Goal: Task Accomplishment & Management: Complete application form

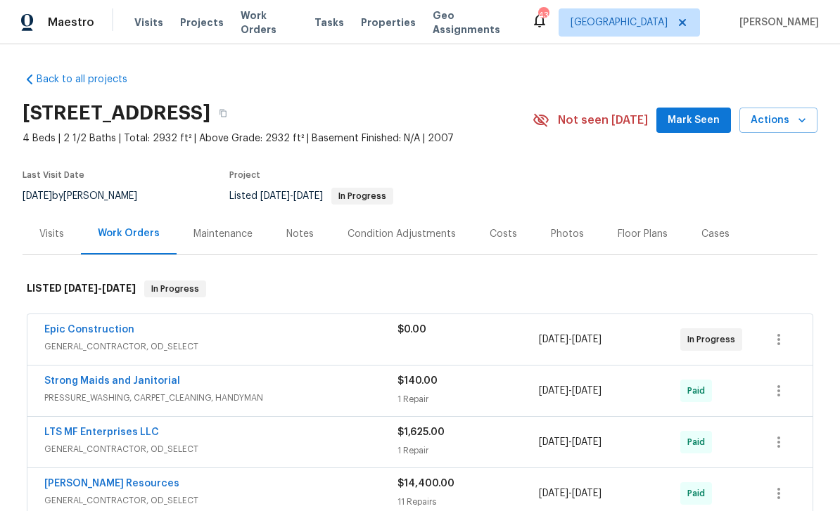
click at [299, 234] on div "Notes" at bounding box center [299, 234] width 27 height 14
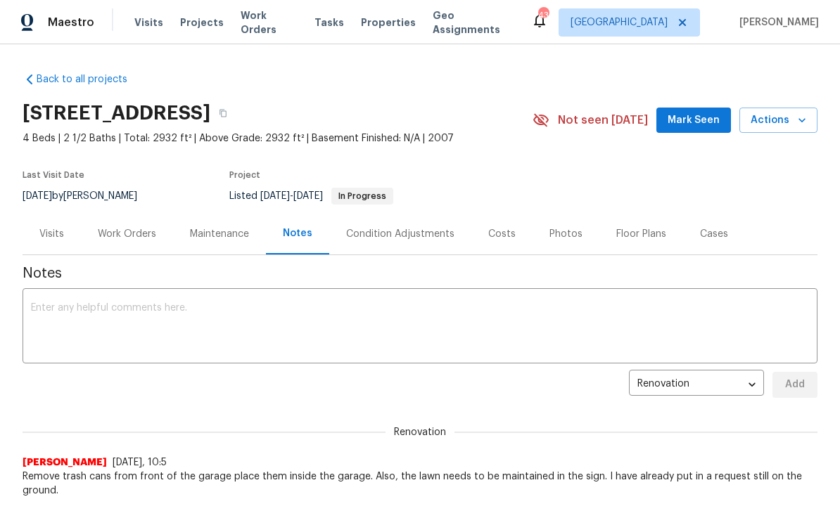
click at [423, 311] on textarea at bounding box center [420, 327] width 778 height 49
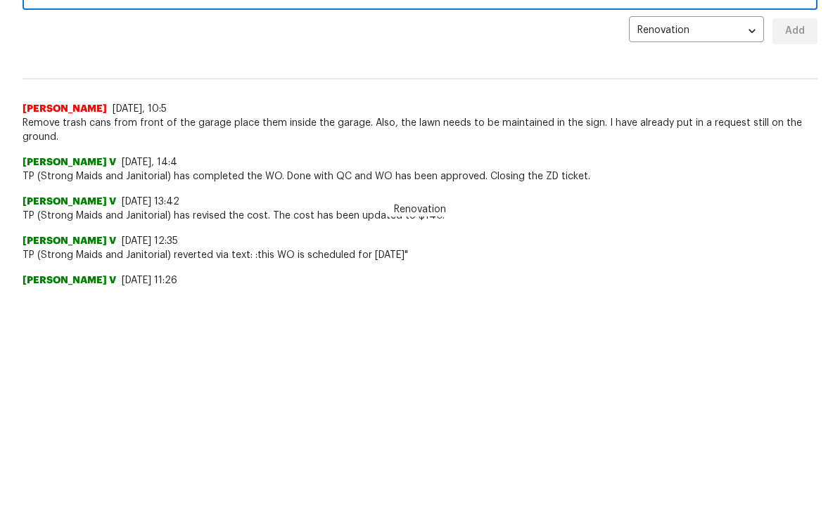
scroll to position [143, 0]
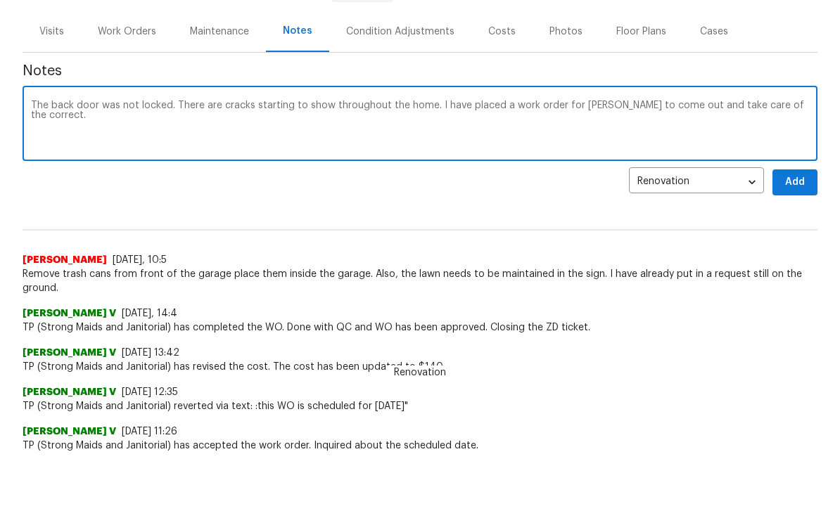
type textarea "The back door was not locked. There are cracks starting to show throughout the …"
click at [776, 229] on button "Add" at bounding box center [794, 242] width 45 height 26
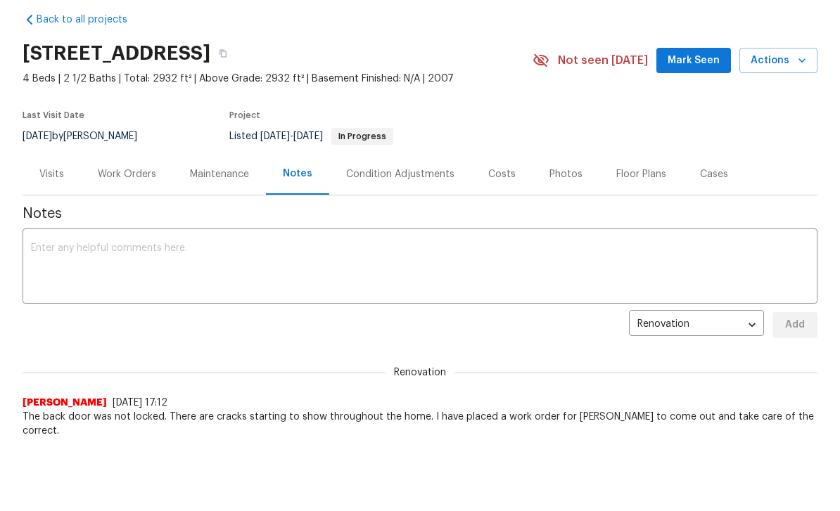
scroll to position [0, 0]
click at [143, 176] on div "Work Orders" at bounding box center [127, 174] width 58 height 14
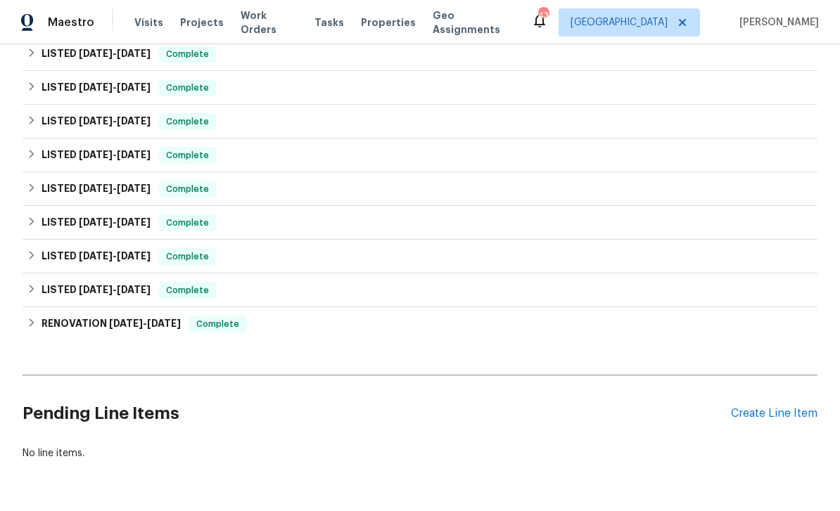
scroll to position [632, 0]
click at [775, 408] on div "Create Line Item" at bounding box center [774, 414] width 87 height 13
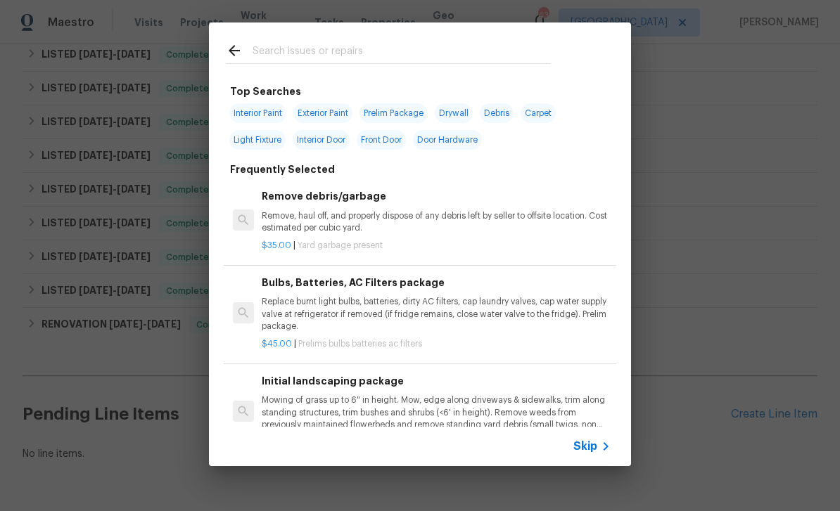
click at [602, 445] on icon at bounding box center [605, 446] width 17 height 17
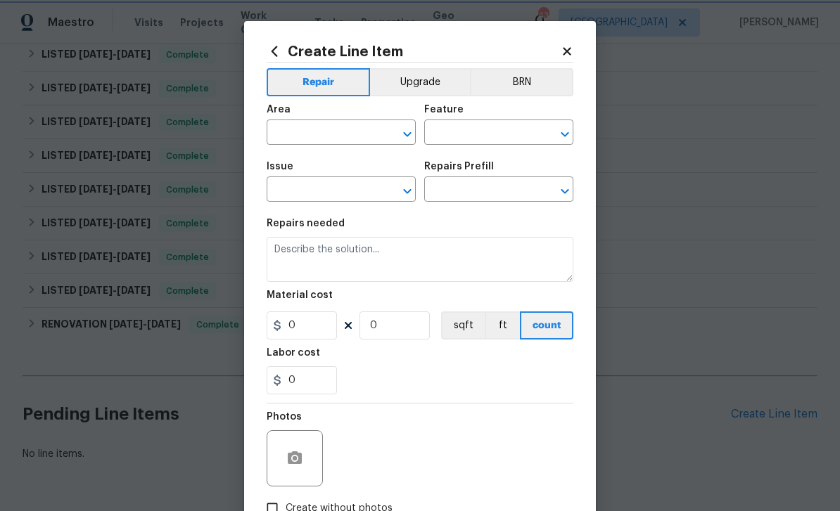
click at [405, 131] on icon "Open" at bounding box center [407, 134] width 17 height 17
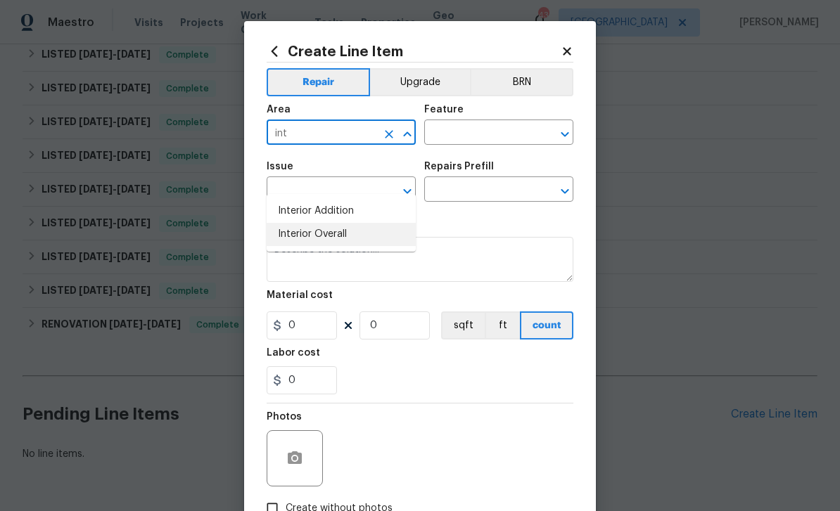
click at [343, 223] on li "Interior Overall" at bounding box center [341, 234] width 149 height 23
type input "Interior Overall"
click at [561, 132] on icon "Open" at bounding box center [565, 134] width 17 height 17
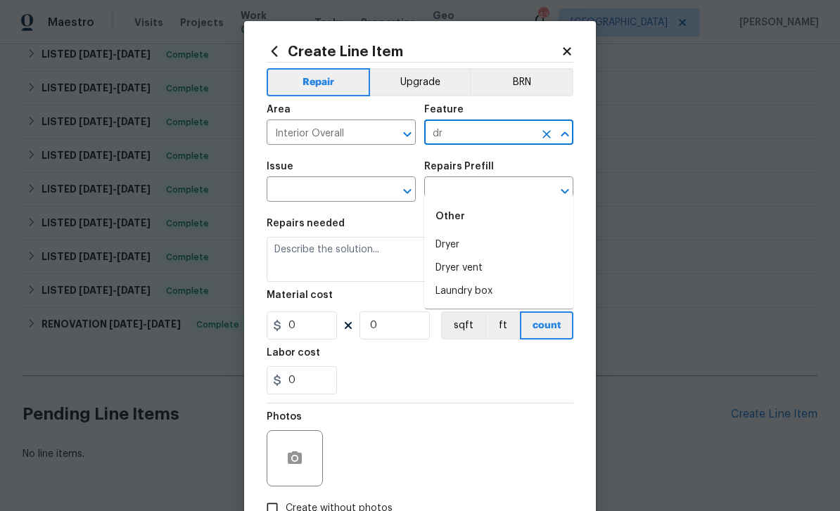
type input "d"
click at [539, 234] on li "Walls and Ceiling" at bounding box center [498, 245] width 149 height 23
type input "Walls and Ceiling"
click at [392, 194] on icon "Clear" at bounding box center [389, 191] width 14 height 14
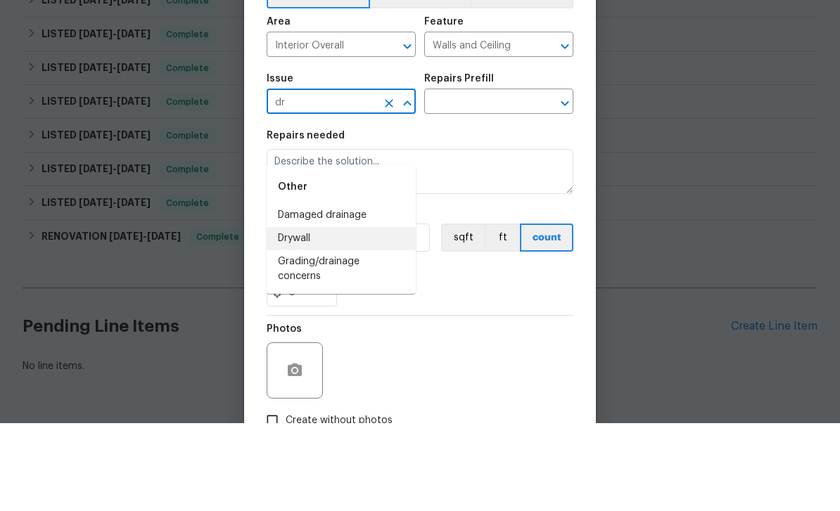
click at [349, 315] on li "Drywall" at bounding box center [341, 326] width 149 height 23
type input "Drywall"
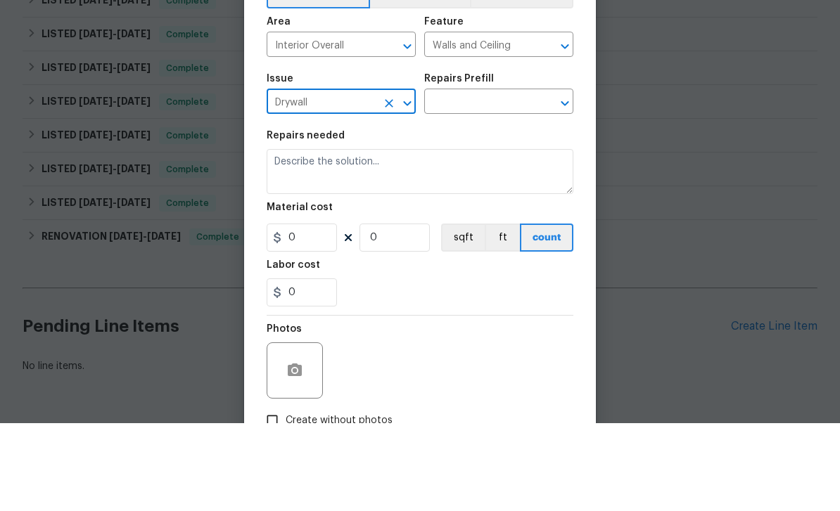
click at [559, 183] on icon "Open" at bounding box center [565, 191] width 17 height 17
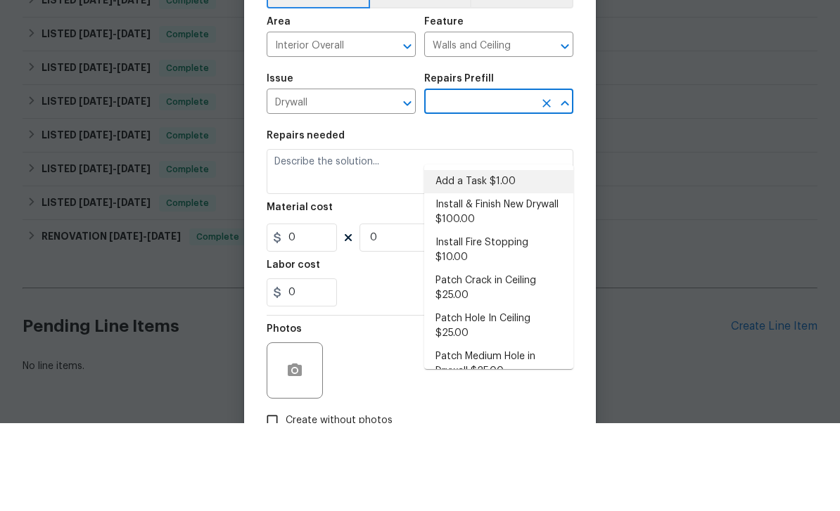
click at [546, 258] on li "Add a Task $1.00" at bounding box center [498, 269] width 149 height 23
type input "Add a Task $1.00"
type textarea "HPM to detail"
type input "1"
type input "Add a Task $1.00"
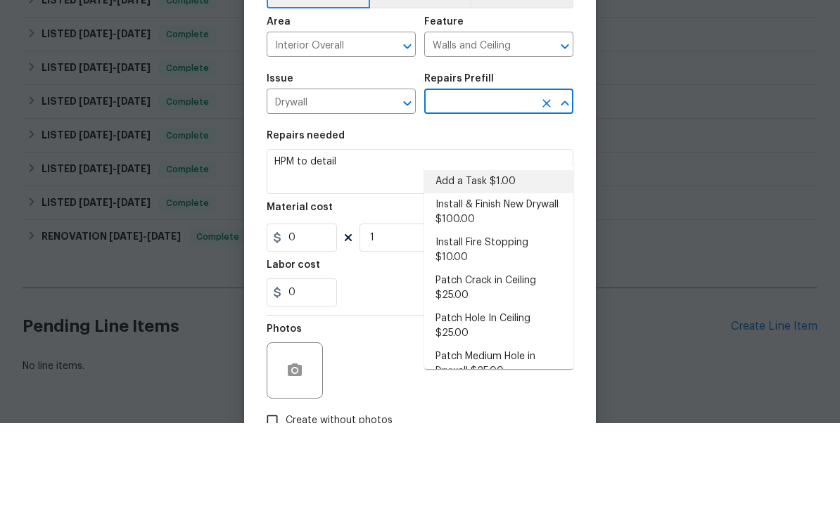
type input "1"
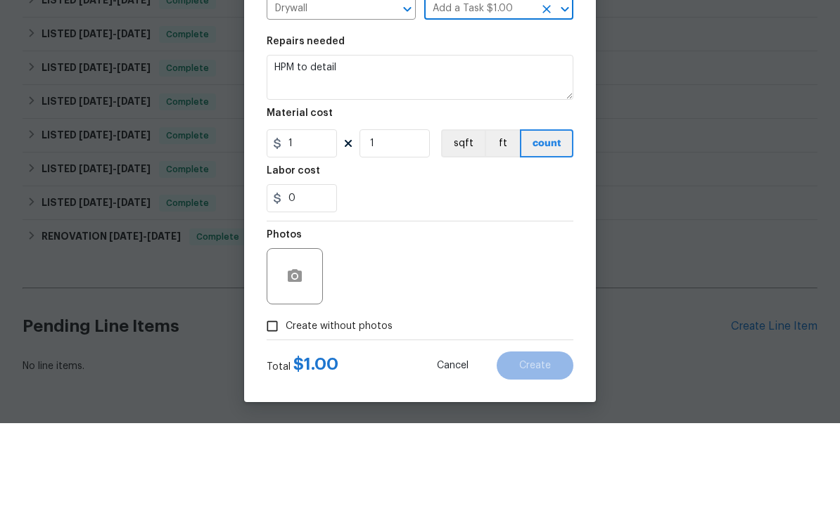
scroll to position [97, 0]
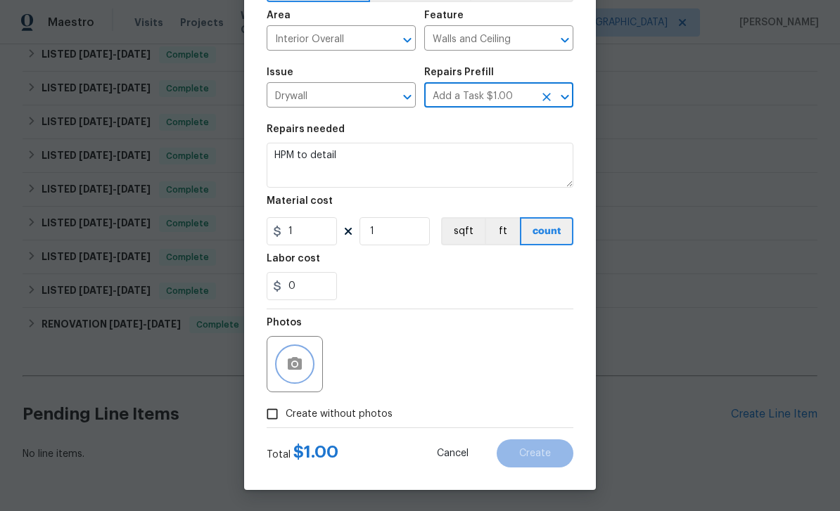
click at [309, 362] on button "button" at bounding box center [295, 365] width 34 height 34
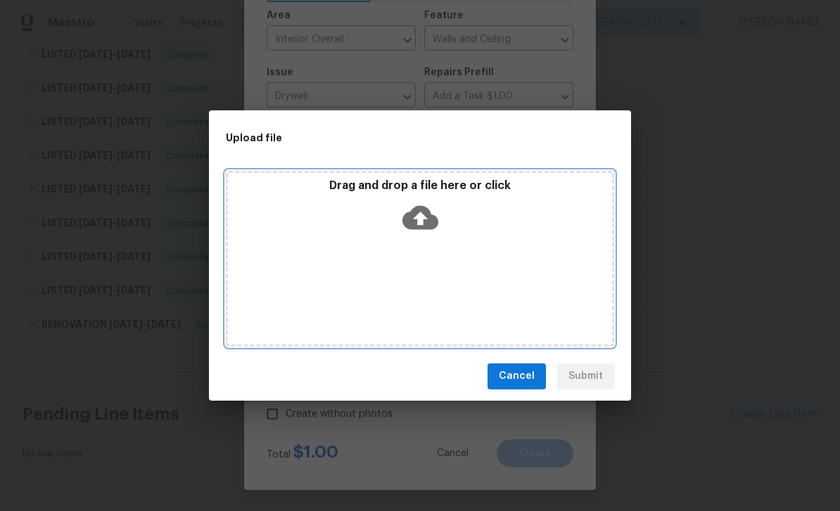
click at [423, 209] on icon at bounding box center [420, 217] width 36 height 24
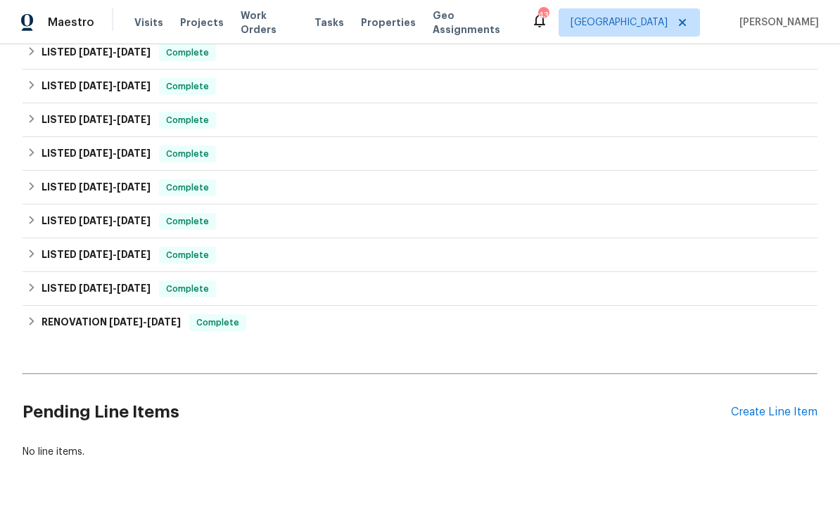
scroll to position [632, 0]
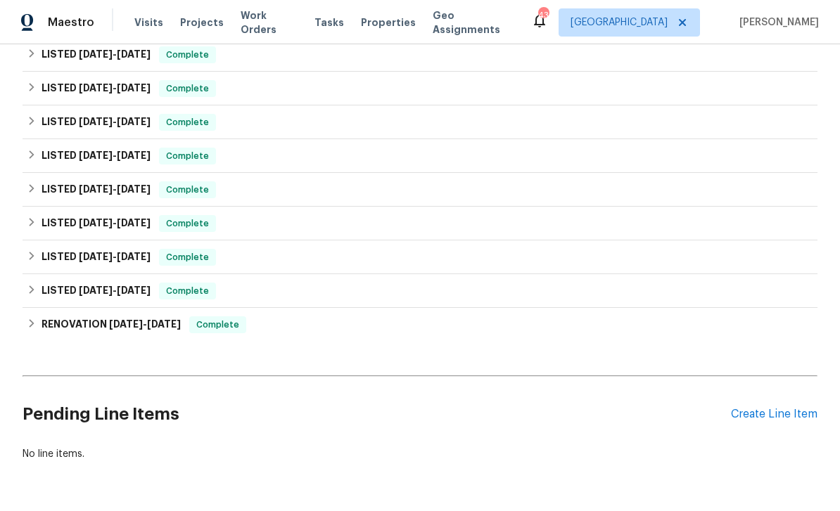
click at [769, 408] on div "Create Line Item" at bounding box center [774, 414] width 87 height 13
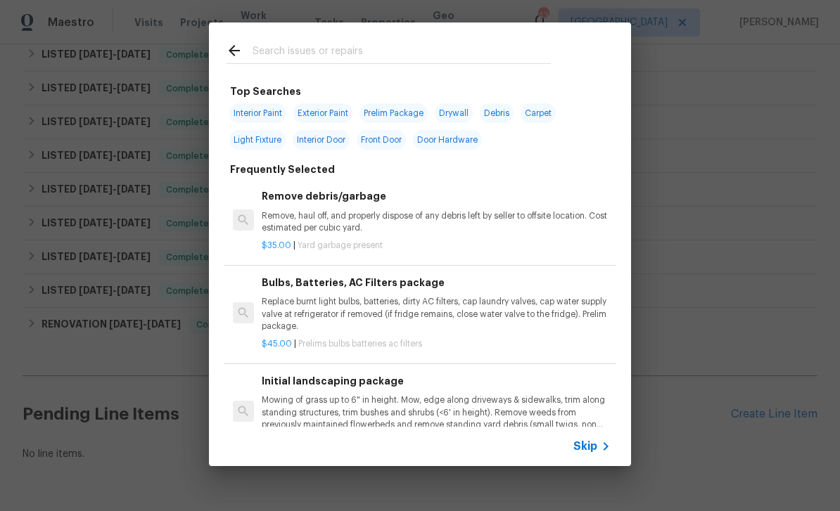
click at [462, 51] on input "text" at bounding box center [402, 52] width 298 height 21
click at [590, 452] on span "Skip" at bounding box center [585, 447] width 24 height 14
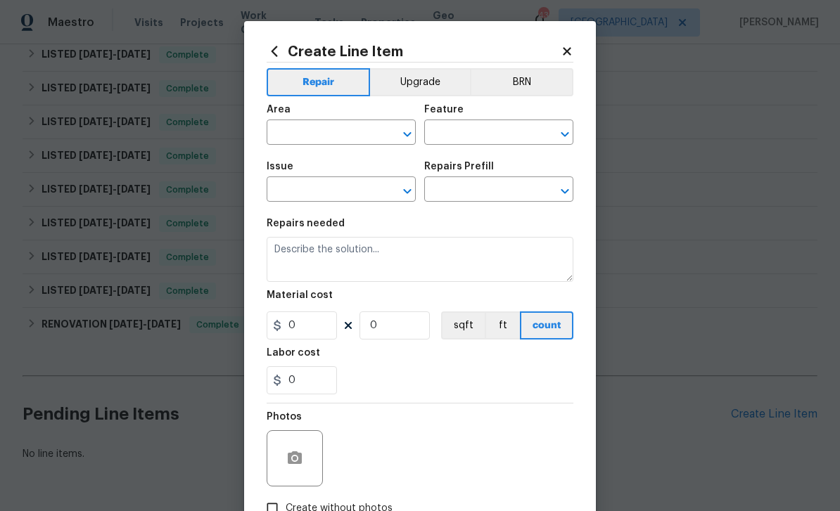
click at [350, 118] on div "Area" at bounding box center [341, 114] width 149 height 18
click at [361, 132] on input "text" at bounding box center [322, 134] width 110 height 22
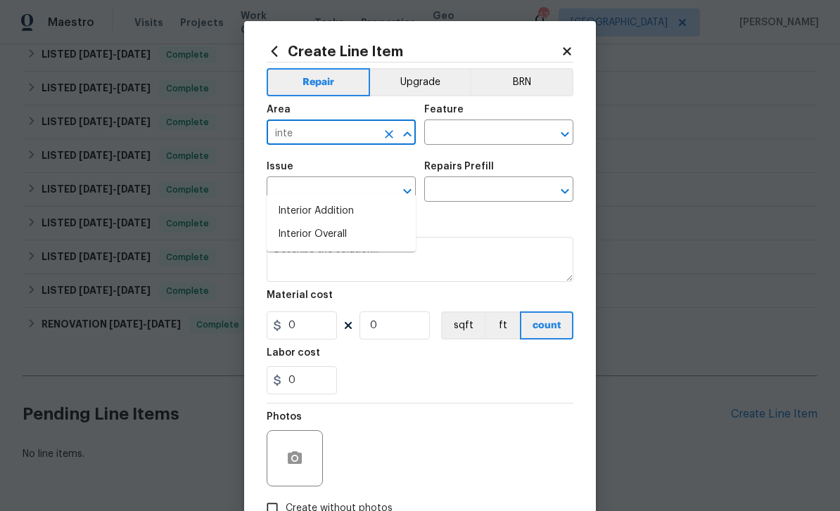
click at [376, 223] on li "Interior Overall" at bounding box center [341, 234] width 149 height 23
type input "Interior Overall"
click at [559, 139] on icon "Open" at bounding box center [565, 134] width 17 height 17
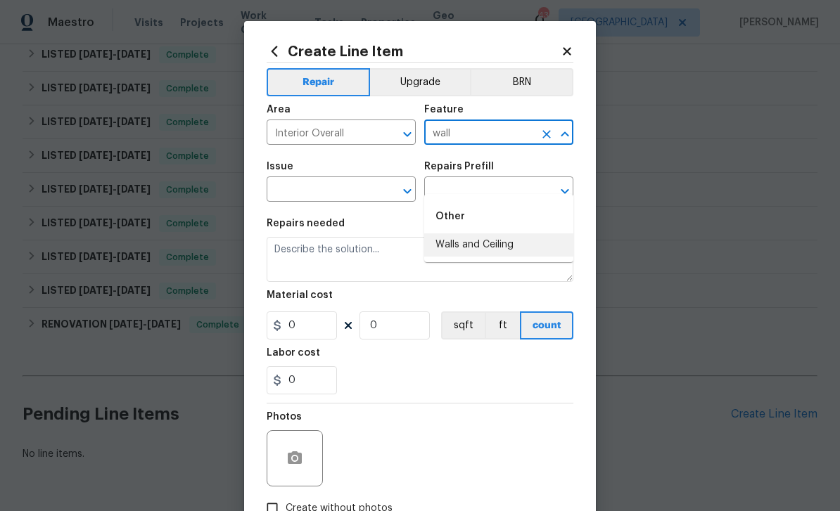
click at [522, 234] on li "Walls and Ceiling" at bounding box center [498, 245] width 149 height 23
type input "Walls and Ceiling"
click at [348, 198] on input "text" at bounding box center [322, 191] width 110 height 22
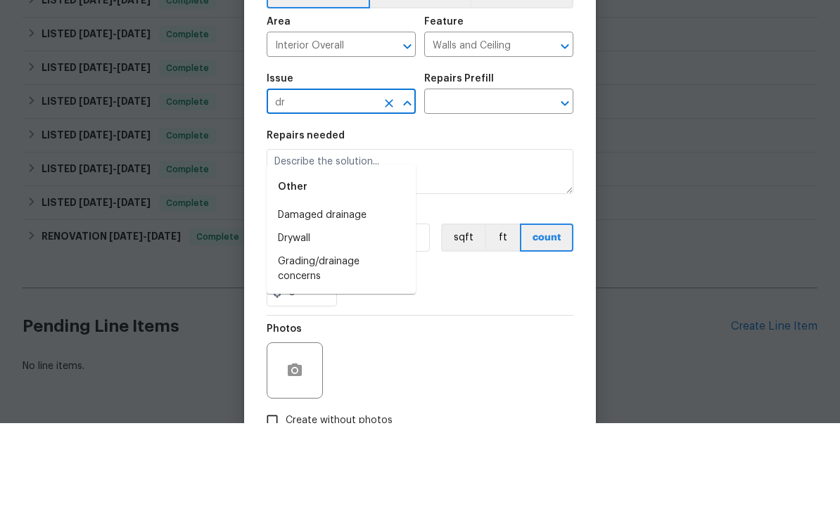
click at [372, 315] on li "Drywall" at bounding box center [341, 326] width 149 height 23
type input "Drywall"
click at [476, 180] on input "text" at bounding box center [479, 191] width 110 height 22
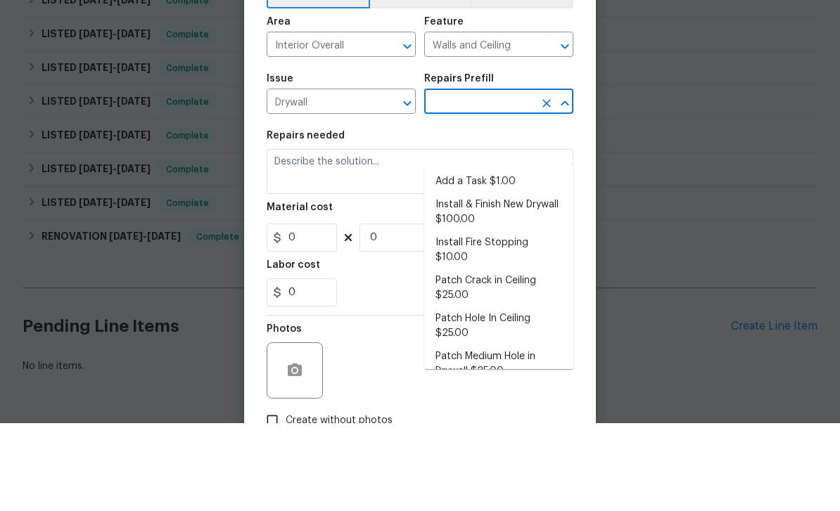
click at [529, 258] on li "Add a Task $1.00" at bounding box center [498, 269] width 149 height 23
type input "Add a Task $1.00"
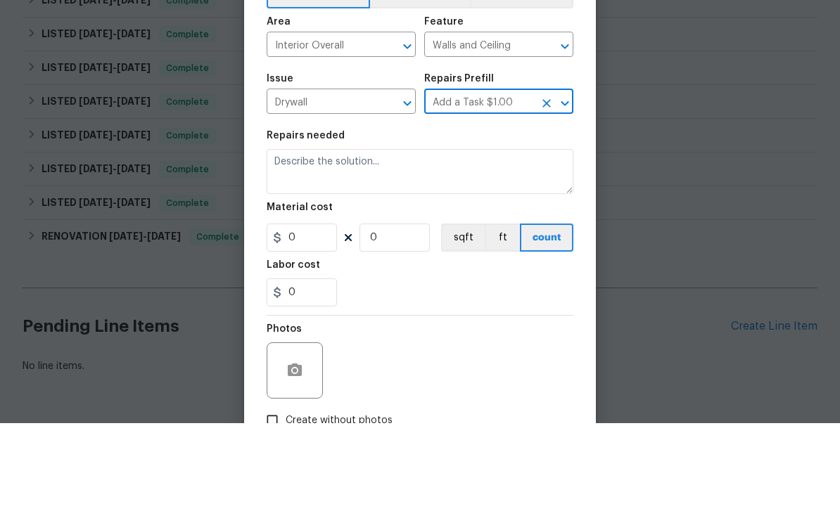
type textarea "HPM to detail"
type input "1"
type input "Add a Task $1.00"
type input "1"
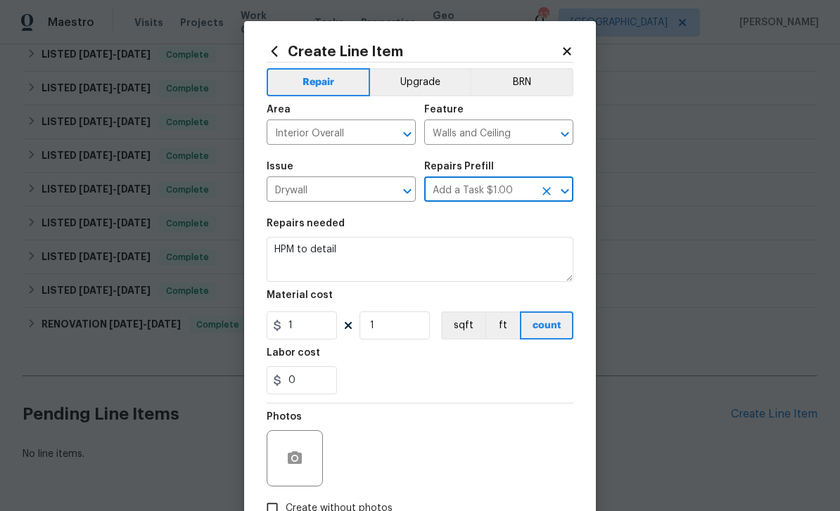
click at [314, 447] on div at bounding box center [295, 459] width 56 height 56
click at [298, 452] on button "button" at bounding box center [295, 459] width 34 height 34
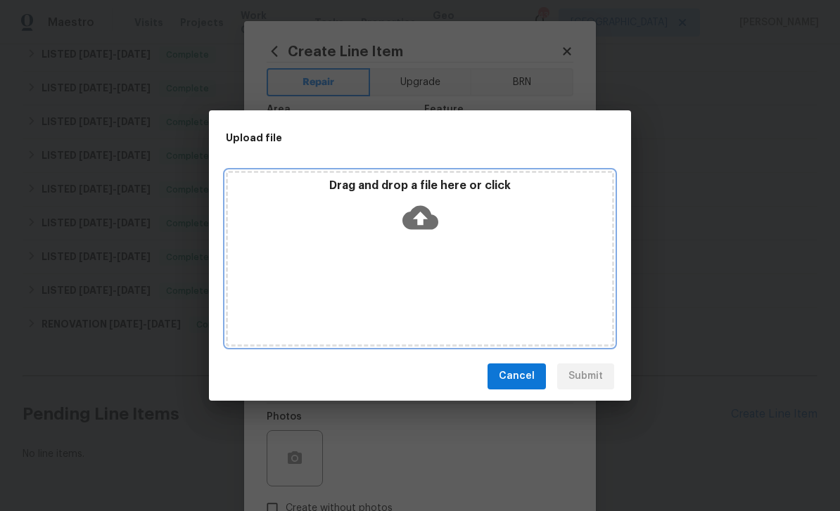
click at [420, 202] on icon at bounding box center [420, 218] width 36 height 36
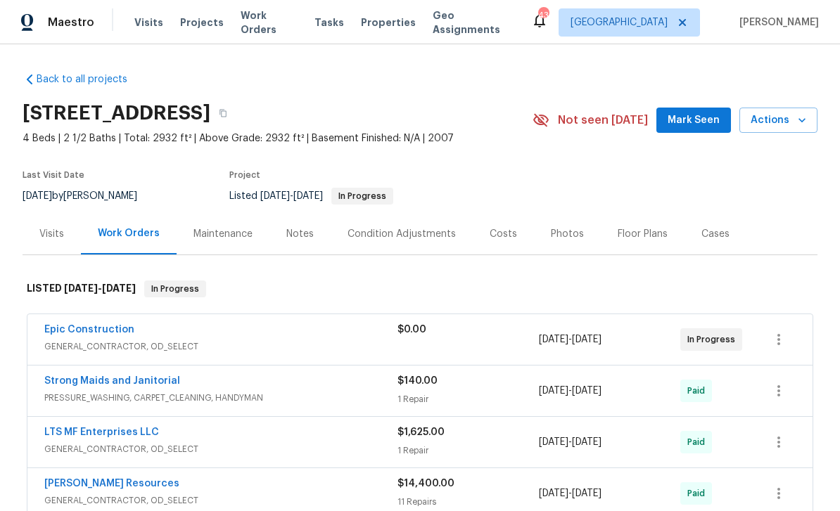
click at [753, 349] on div "Epic Construction GENERAL_CONTRACTOR, OD_SELECT $0.00 5/9/2025 - 5/12/2025 In P…" at bounding box center [403, 340] width 718 height 34
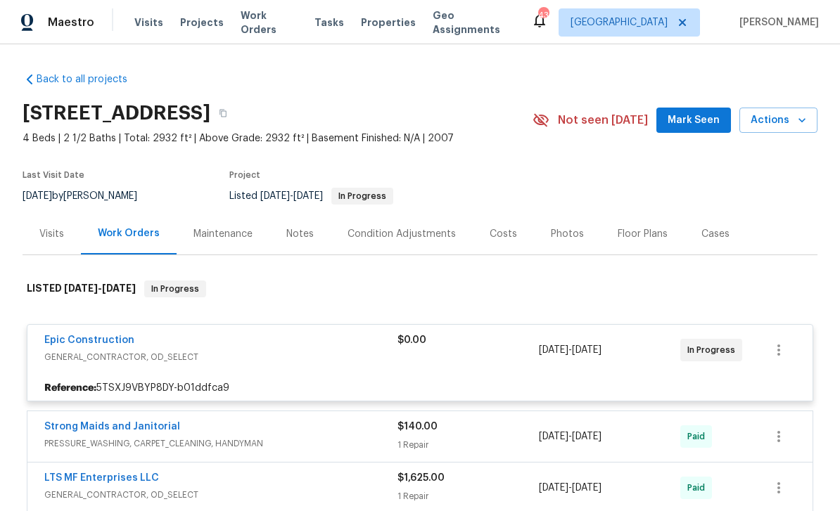
click at [210, 345] on div "Epic Construction" at bounding box center [220, 341] width 353 height 17
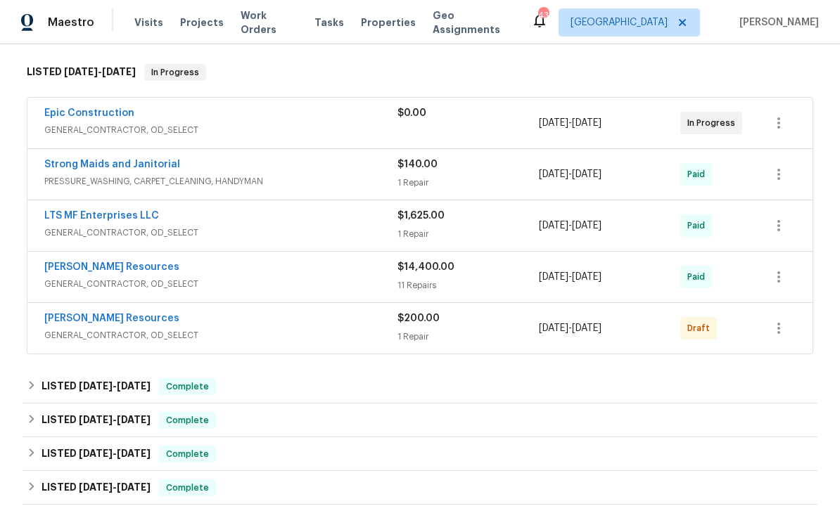
scroll to position [220, 0]
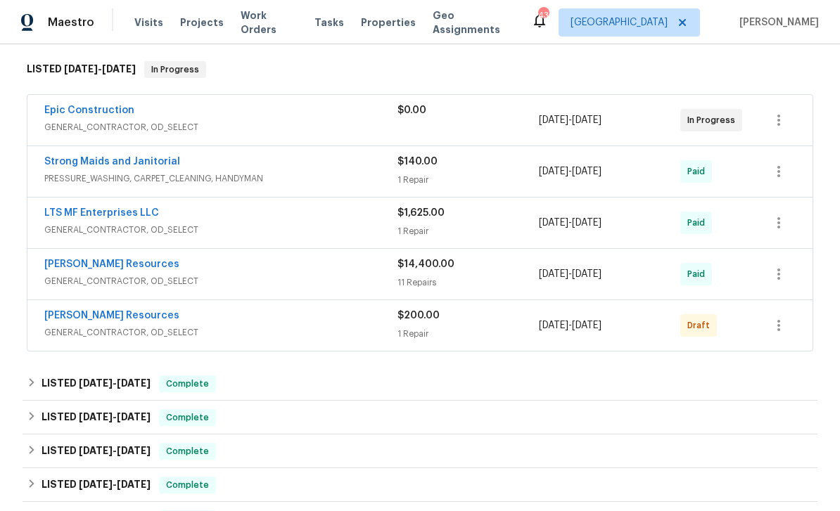
click at [749, 336] on div "Draft" at bounding box center [715, 326] width 70 height 34
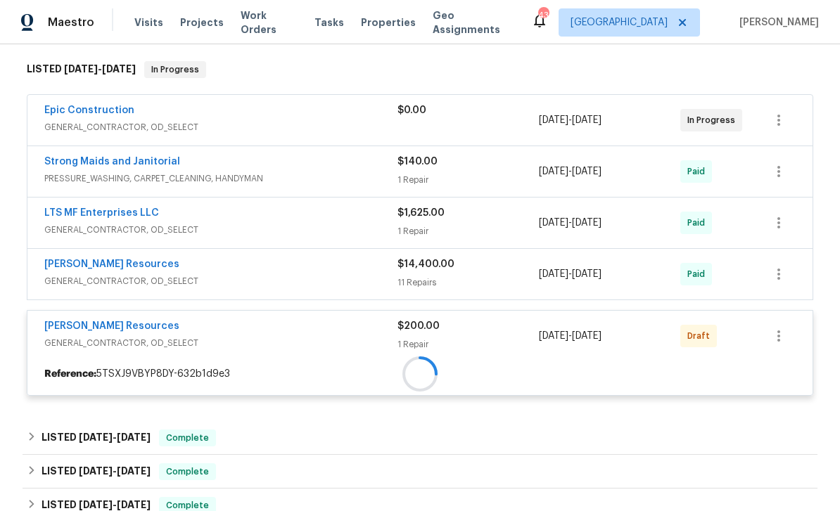
click at [781, 337] on icon "button" at bounding box center [778, 336] width 17 height 17
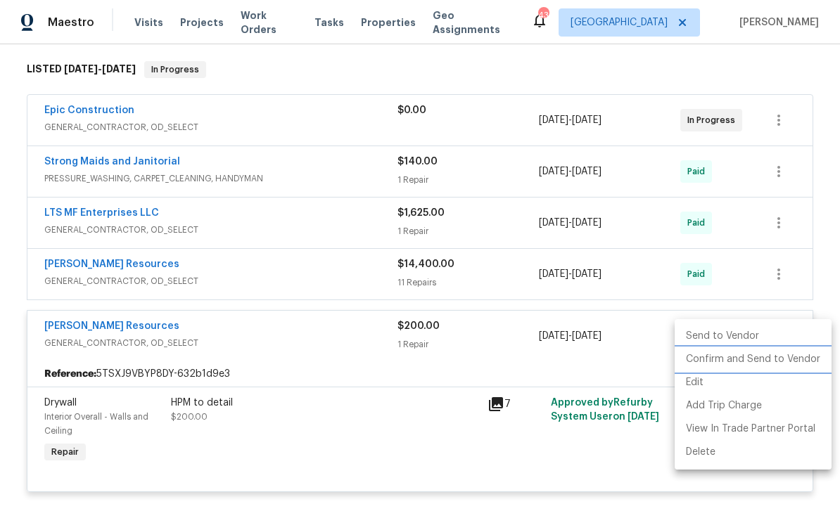
click at [792, 362] on li "Confirm and Send to Vendor" at bounding box center [753, 359] width 157 height 23
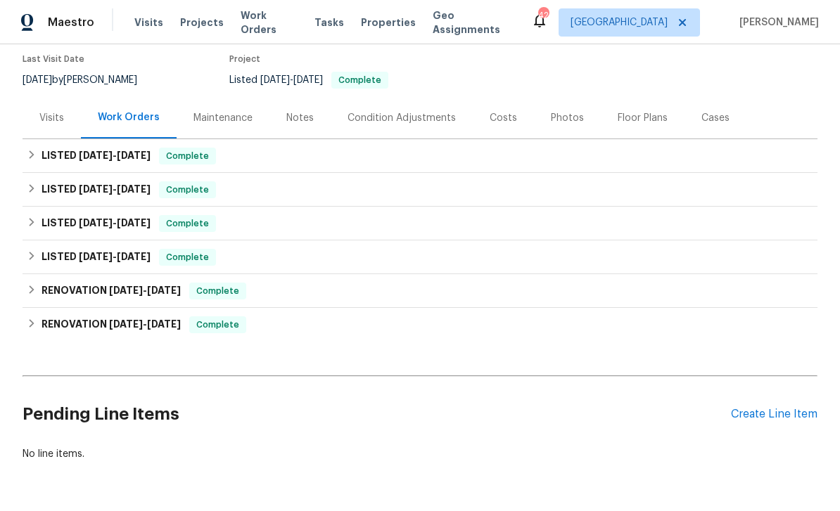
click at [787, 413] on div "Create Line Item" at bounding box center [774, 414] width 87 height 13
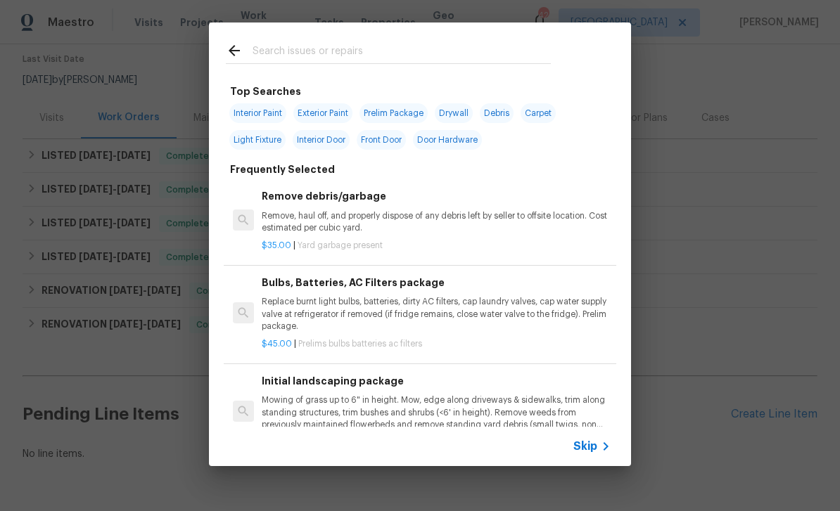
click at [594, 439] on div "Skip" at bounding box center [593, 446] width 41 height 17
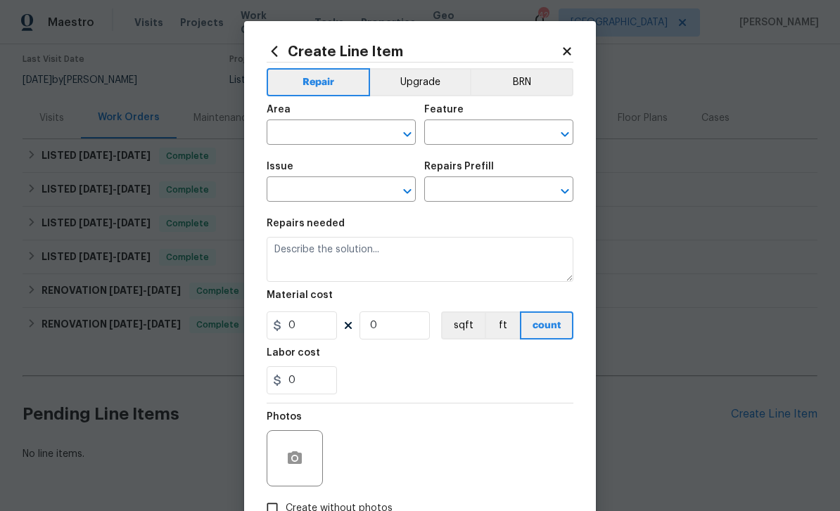
click at [405, 136] on icon "Open" at bounding box center [407, 134] width 8 height 5
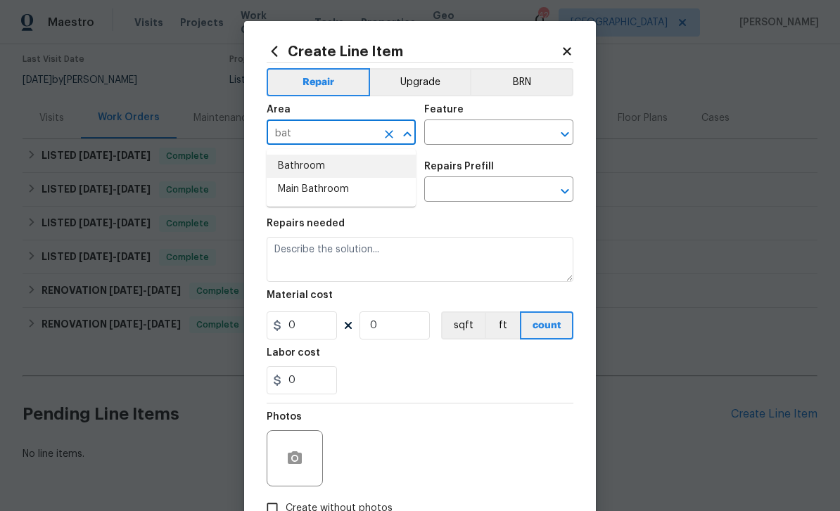
click at [386, 160] on li "Bathroom" at bounding box center [341, 166] width 149 height 23
type input "Bathroom"
click at [566, 132] on icon "Open" at bounding box center [565, 134] width 17 height 17
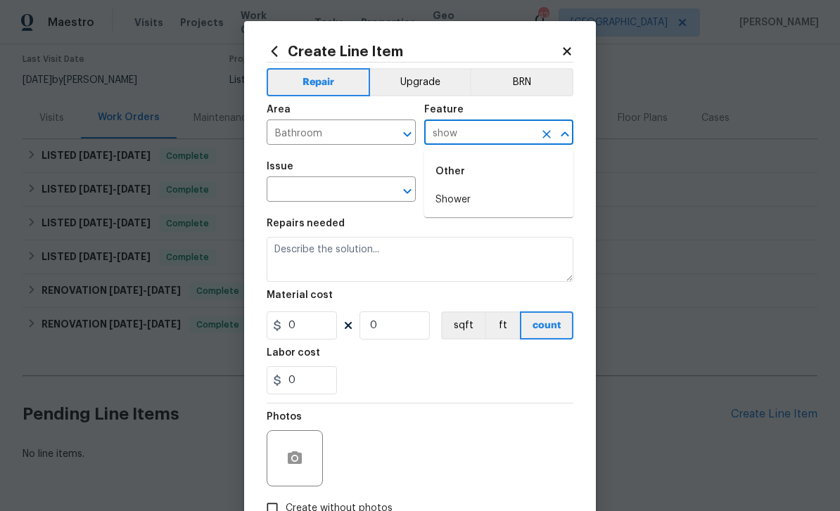
click at [488, 193] on li "Shower" at bounding box center [498, 200] width 149 height 23
type input "Shower"
click at [398, 189] on button "Open" at bounding box center [408, 192] width 20 height 20
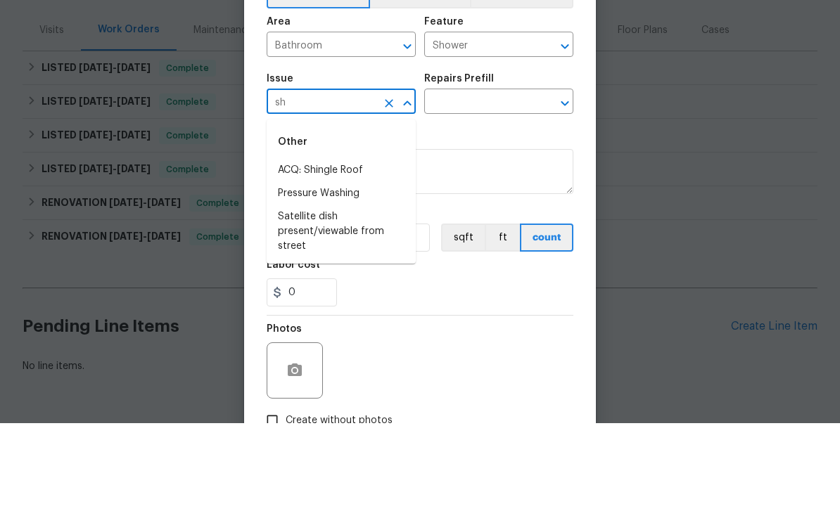
type input "s"
click at [391, 247] on li "Bathroom Plumbing" at bounding box center [341, 258] width 149 height 23
type input "Bathroom Plumbing"
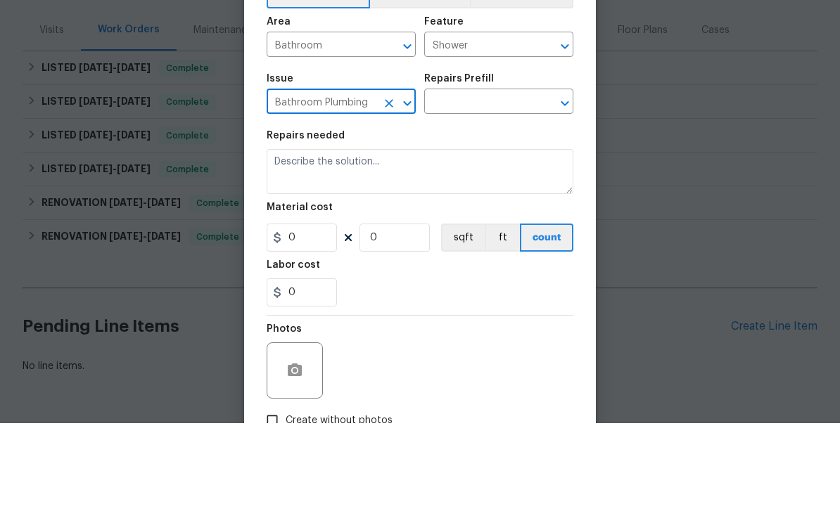
click at [561, 183] on icon "Open" at bounding box center [565, 191] width 17 height 17
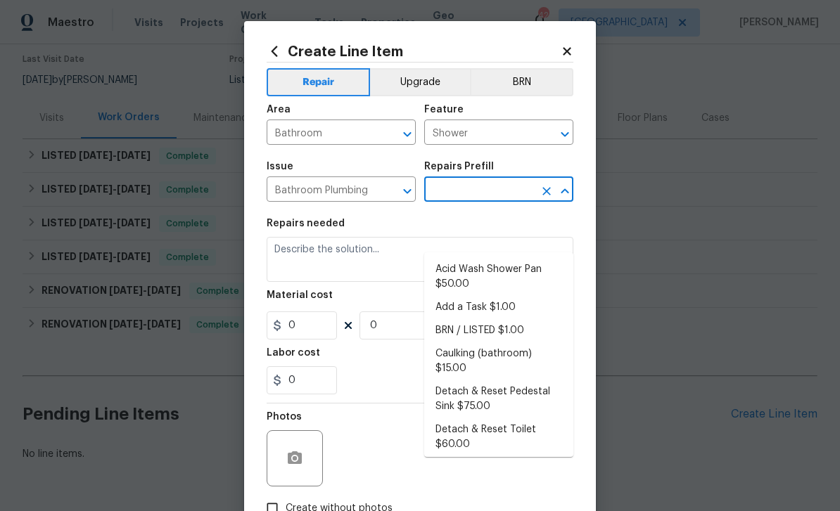
scroll to position [0, 0]
click at [534, 296] on li "Add a Task $1.00" at bounding box center [498, 307] width 149 height 23
type input "Add a Task $1.00"
type input "Plumbing"
type textarea "HPM to detail"
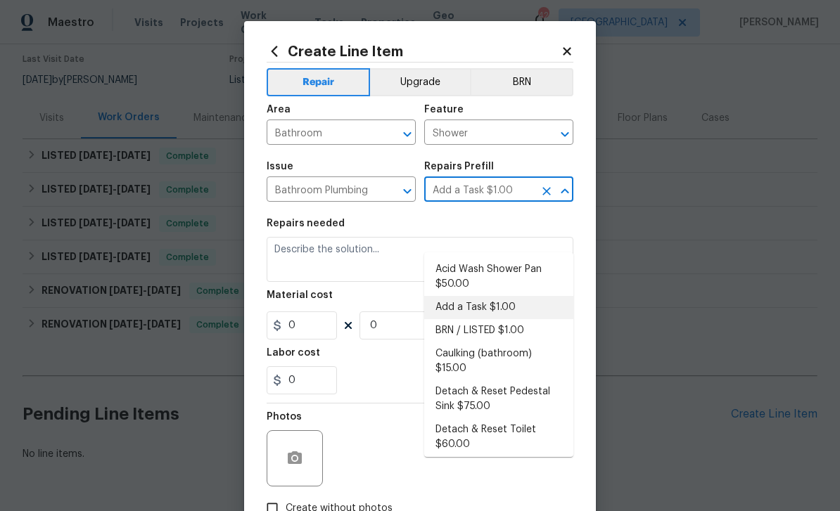
type input "1"
type input "Add a Task $1.00"
type input "1"
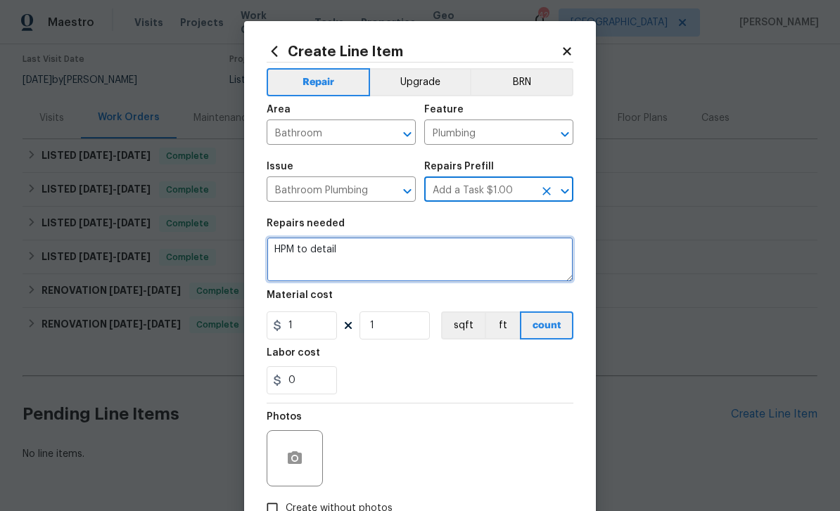
click at [373, 253] on textarea "HPM to detail" at bounding box center [420, 259] width 307 height 45
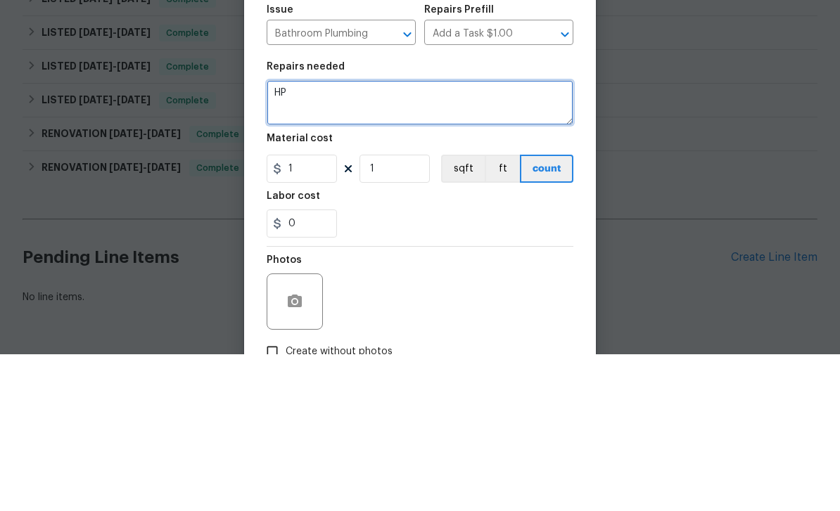
type textarea "H"
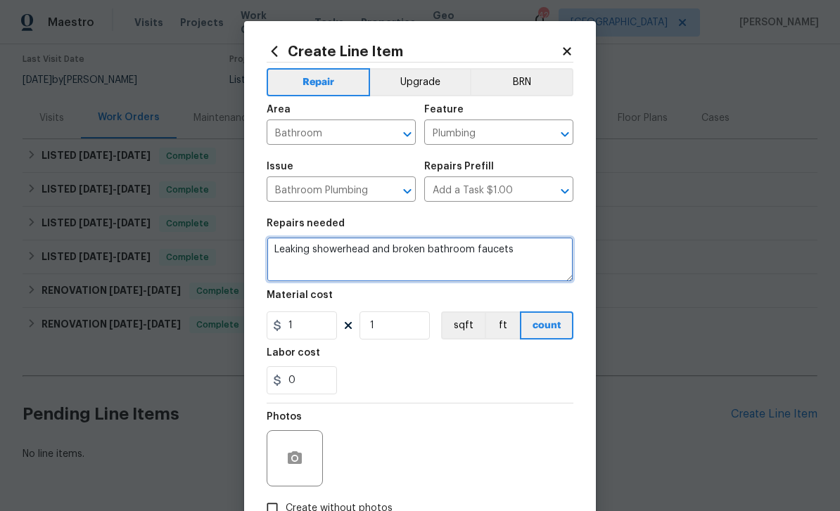
type textarea "Leaking showerhead and broken bathroom faucets"
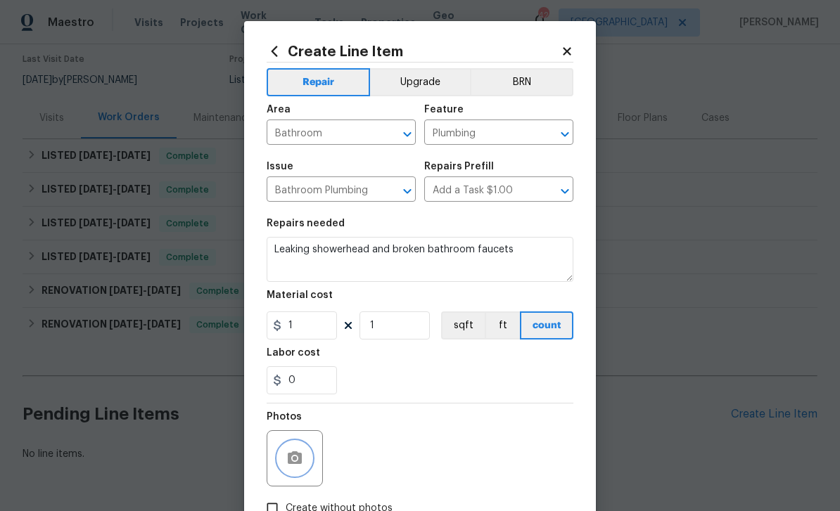
click at [296, 455] on icon "button" at bounding box center [295, 458] width 14 height 13
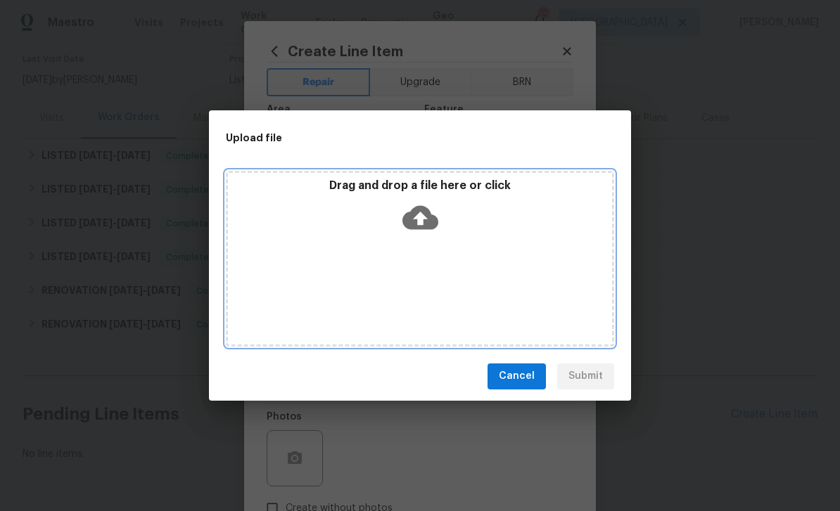
click at [421, 214] on icon at bounding box center [420, 218] width 36 height 36
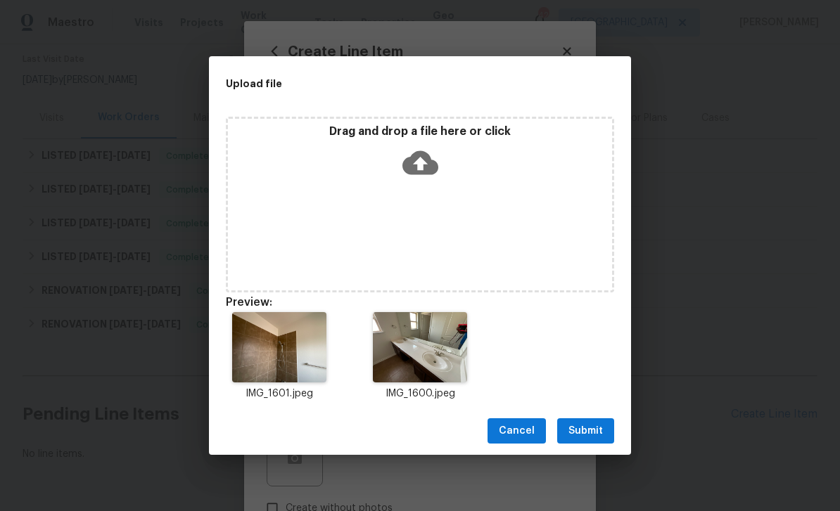
click at [597, 429] on span "Submit" at bounding box center [585, 432] width 34 height 18
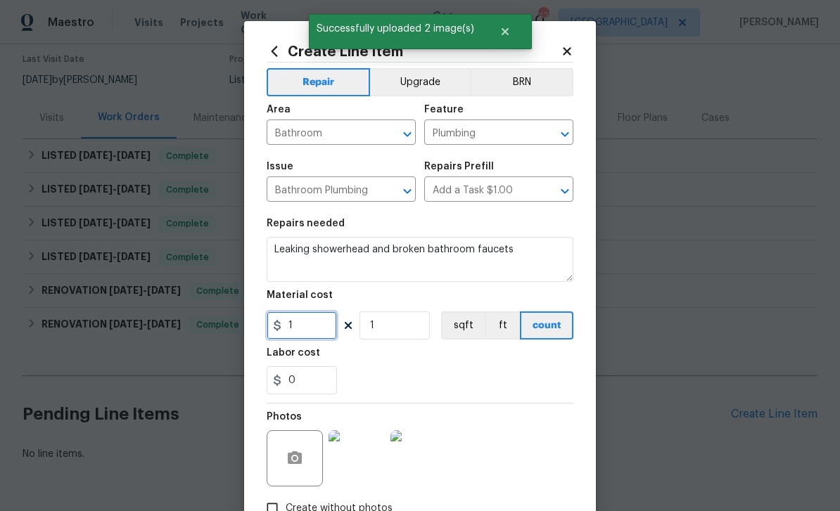
click at [324, 331] on input "1" at bounding box center [302, 326] width 70 height 28
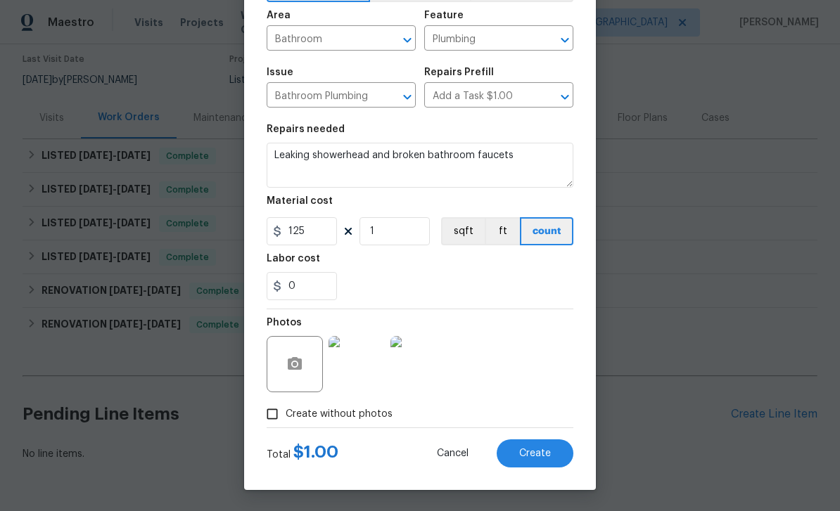
scroll to position [97, 0]
type input "125"
click at [547, 454] on span "Create" at bounding box center [535, 454] width 32 height 11
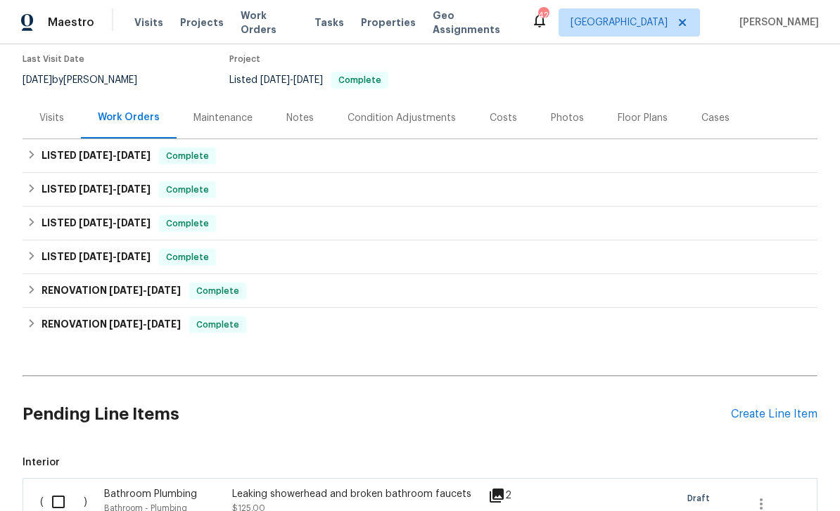
click at [57, 488] on input "checkbox" at bounding box center [64, 503] width 40 height 30
checkbox input "true"
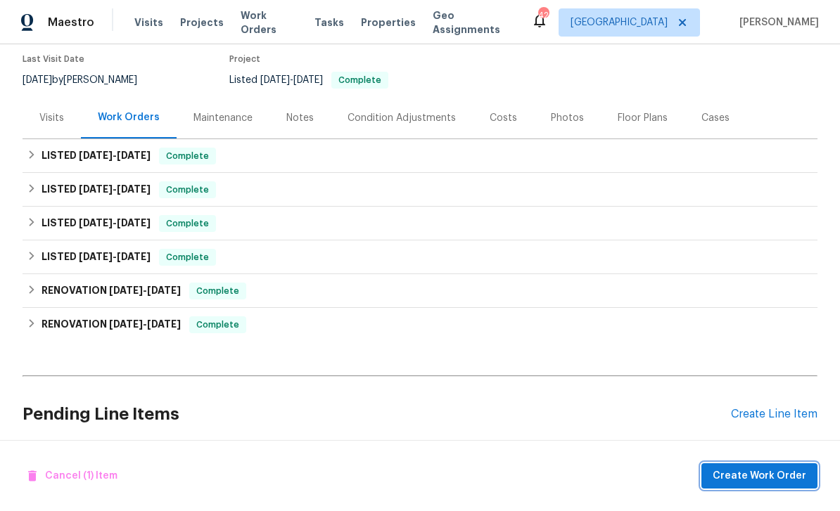
click at [765, 478] on span "Create Work Order" at bounding box center [760, 477] width 94 height 18
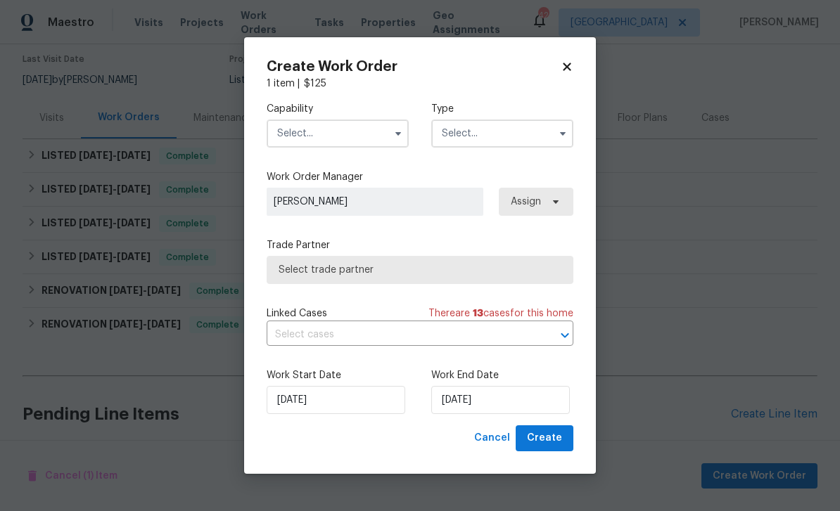
click at [383, 139] on input "text" at bounding box center [338, 134] width 142 height 28
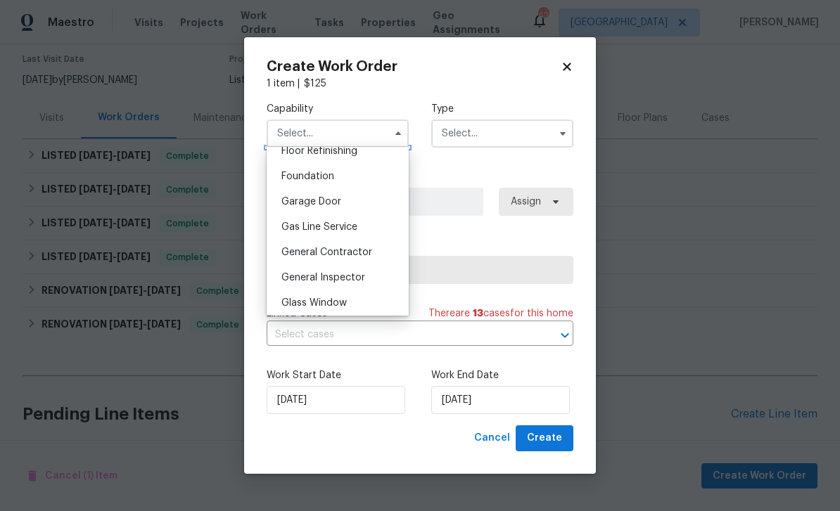
scroll to position [602, 0]
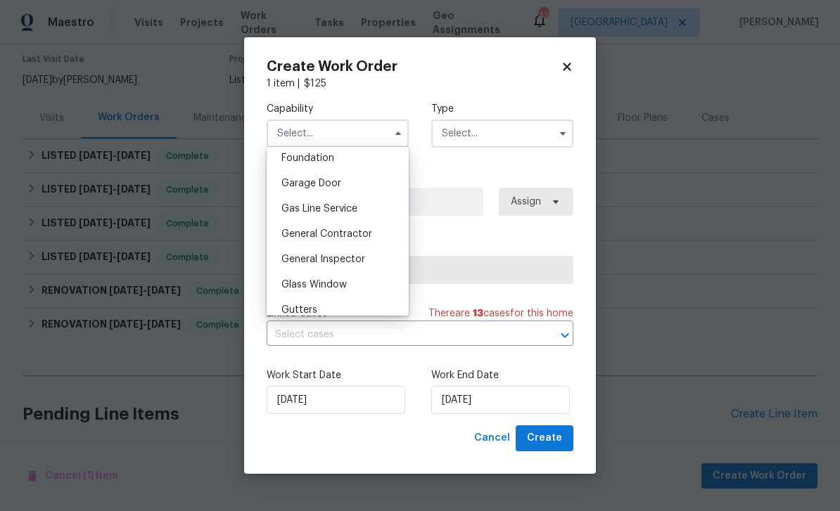
click at [374, 238] on div "General Contractor" at bounding box center [337, 234] width 135 height 25
type input "General Contractor"
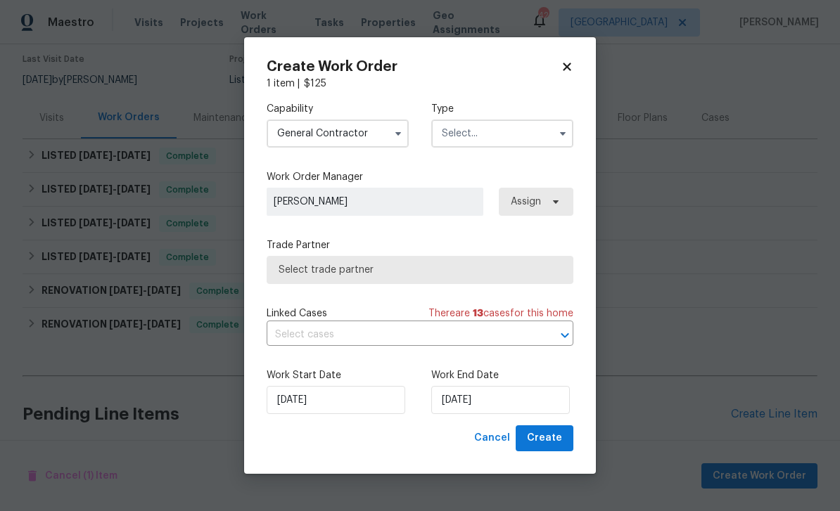
click at [550, 141] on input "text" at bounding box center [502, 134] width 142 height 28
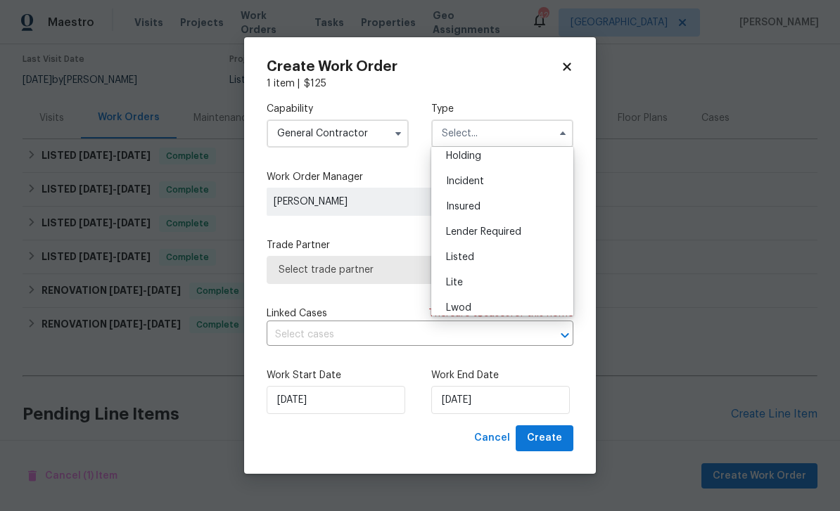
scroll to position [58, 0]
click at [507, 262] on div "Listed" at bounding box center [502, 256] width 135 height 25
type input "Listed"
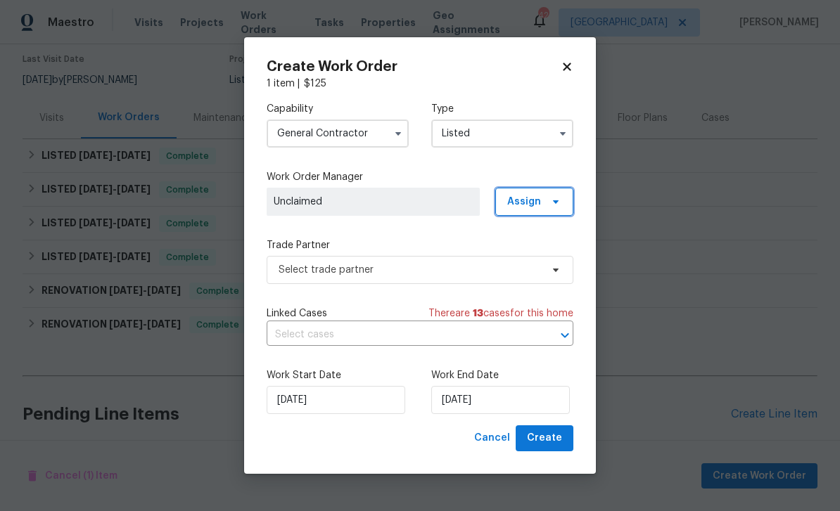
click at [566, 206] on span "Assign" at bounding box center [534, 202] width 78 height 28
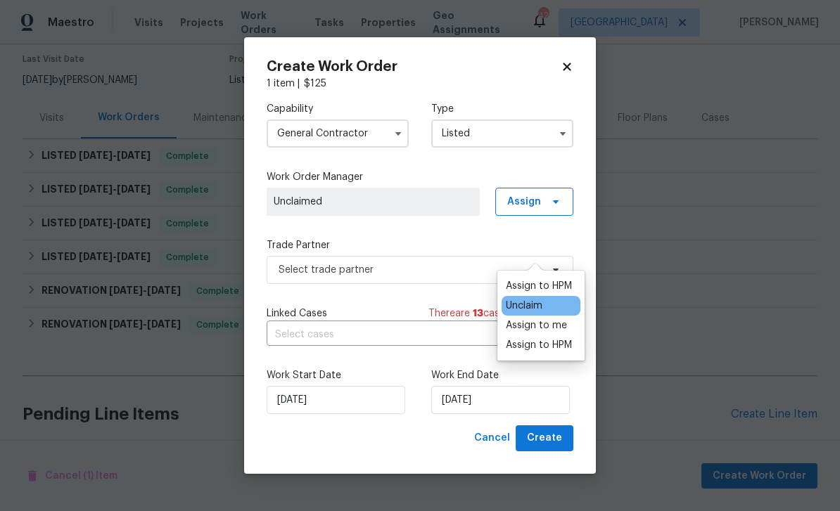
click at [578, 276] on div "Assign to HPM" at bounding box center [541, 286] width 79 height 20
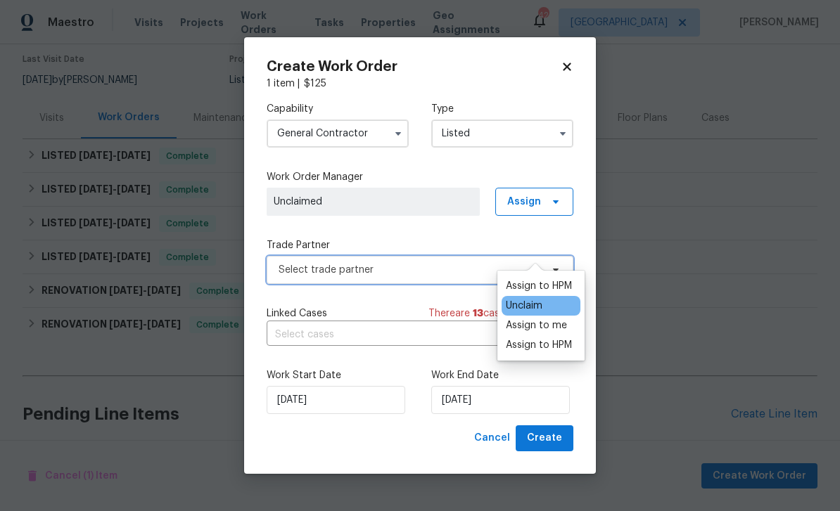
click at [444, 278] on span "Select trade partner" at bounding box center [420, 270] width 307 height 28
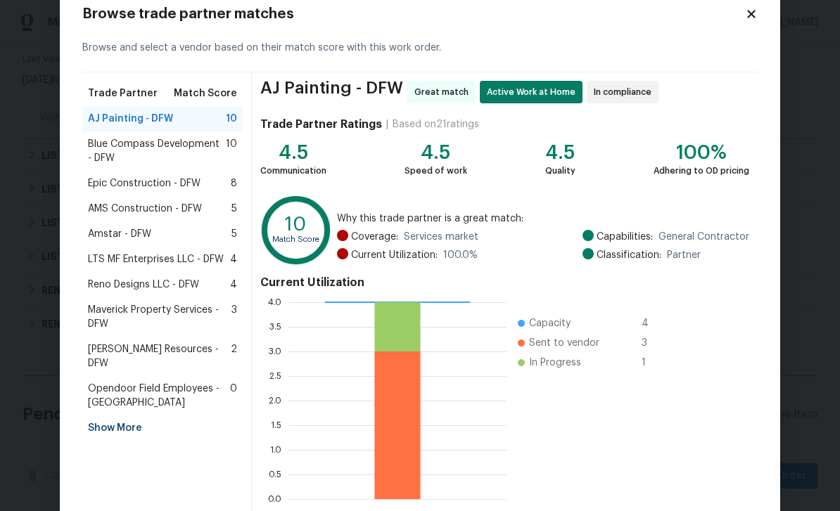
scroll to position [20, 0]
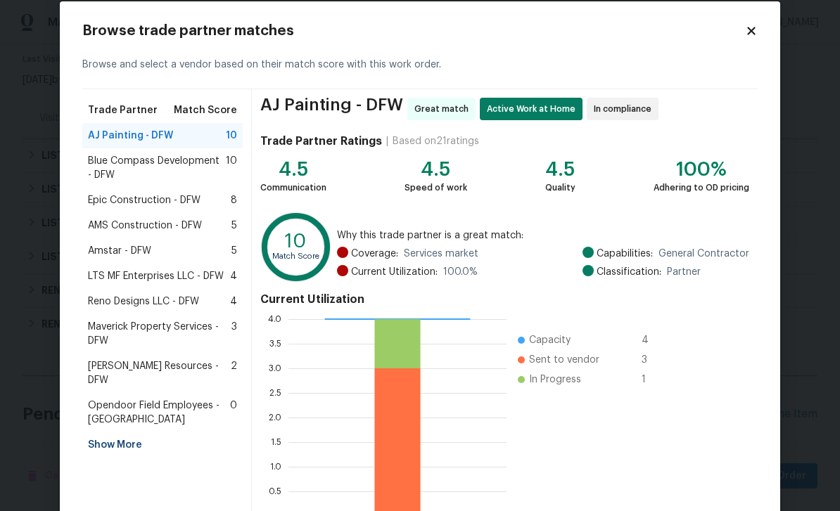
click at [196, 219] on span "AMS Construction - DFW" at bounding box center [145, 226] width 114 height 14
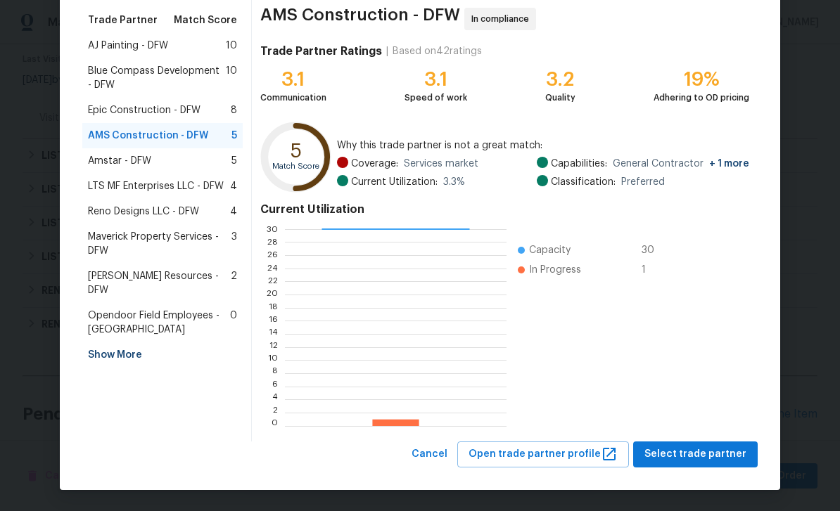
scroll to position [109, 0]
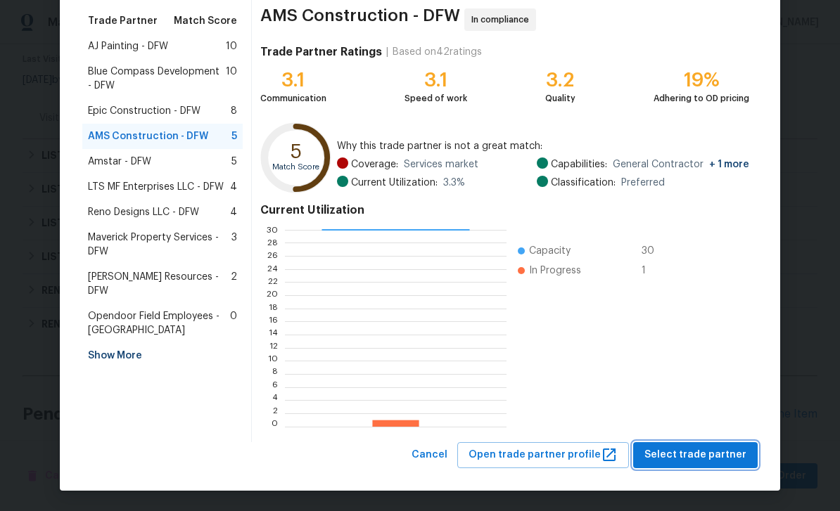
click at [746, 460] on button "Select trade partner" at bounding box center [695, 456] width 125 height 26
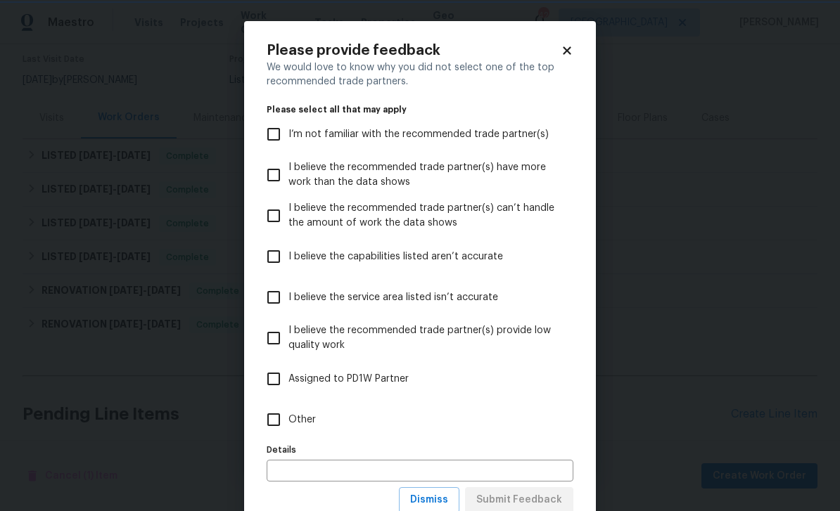
scroll to position [40, 0]
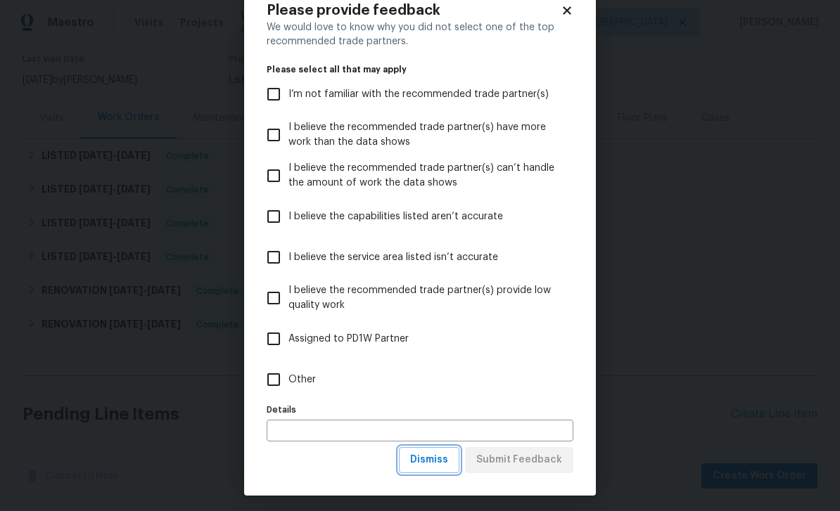
click at [448, 458] on span "Dismiss" at bounding box center [429, 461] width 38 height 18
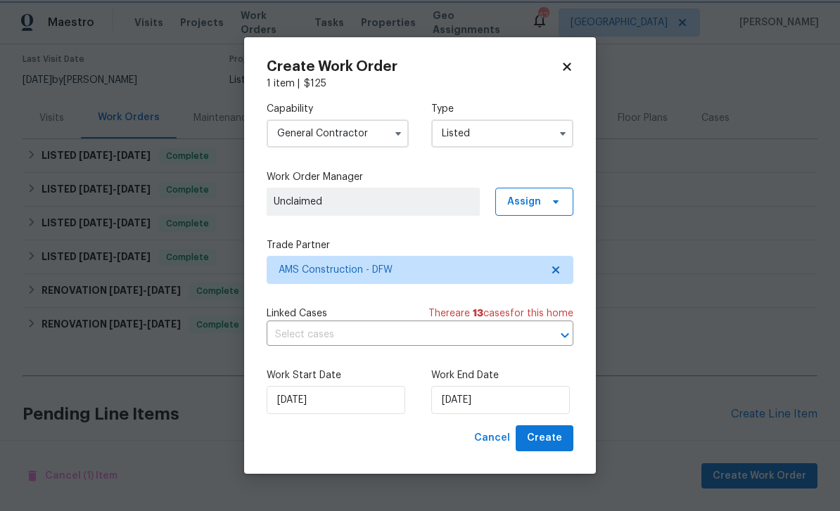
scroll to position [0, 0]
click at [523, 390] on input "[DATE]" at bounding box center [500, 400] width 139 height 28
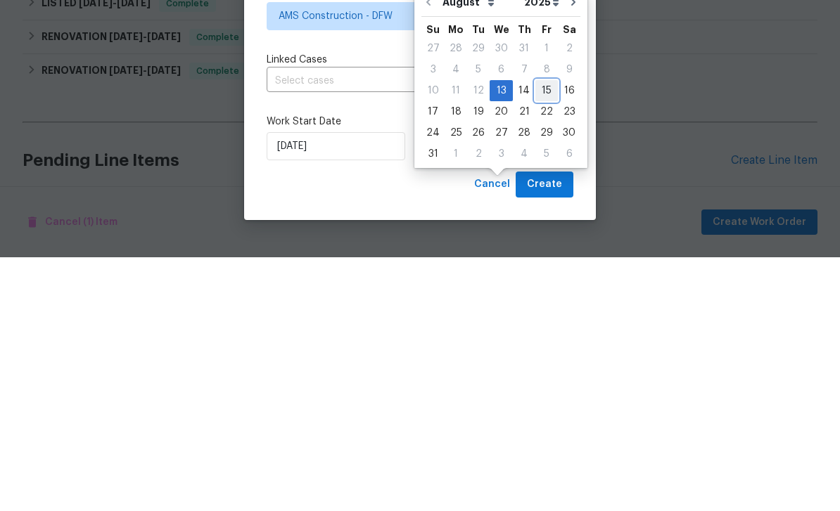
click at [538, 335] on div "15" at bounding box center [546, 345] width 23 height 20
type input "[DATE]"
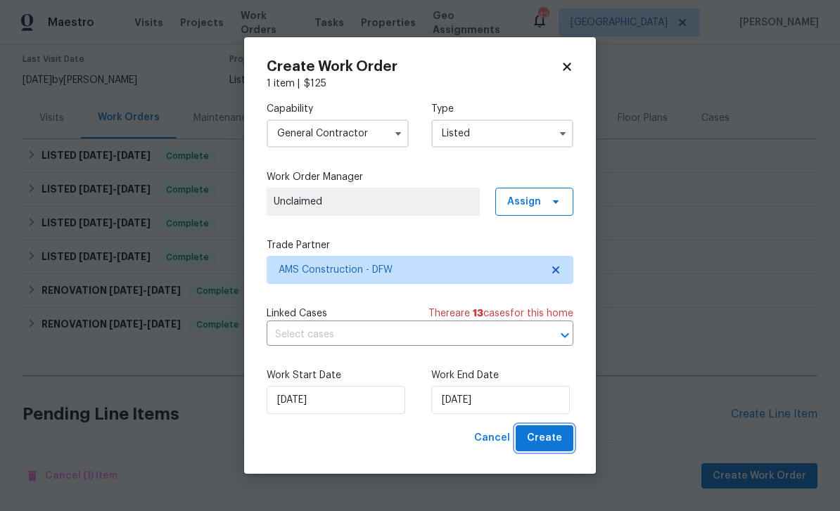
click at [567, 434] on button "Create" at bounding box center [545, 439] width 58 height 26
checkbox input "false"
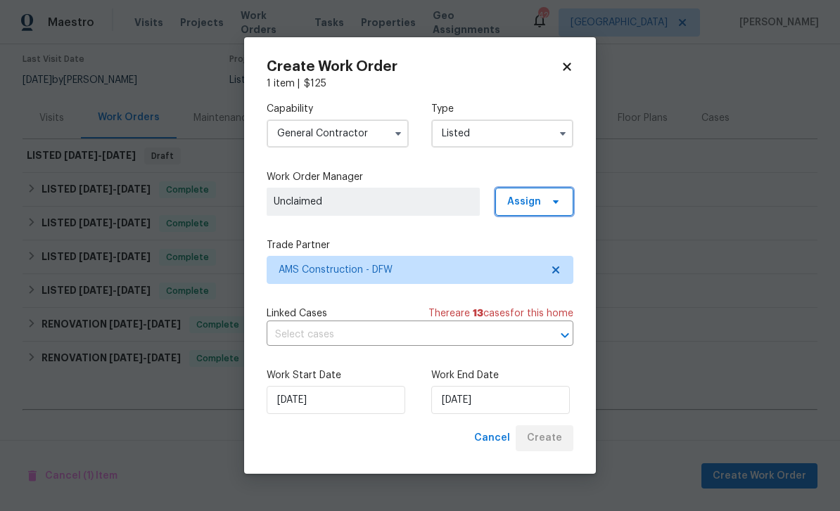
click at [564, 215] on span "Assign" at bounding box center [534, 202] width 78 height 28
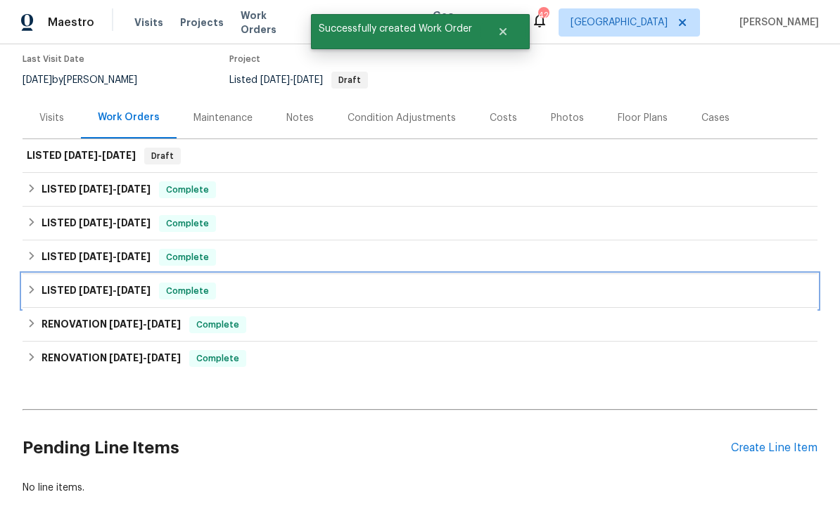
click at [561, 283] on div "LISTED 3/21/25 - 3/22/25 Complete" at bounding box center [420, 291] width 787 height 17
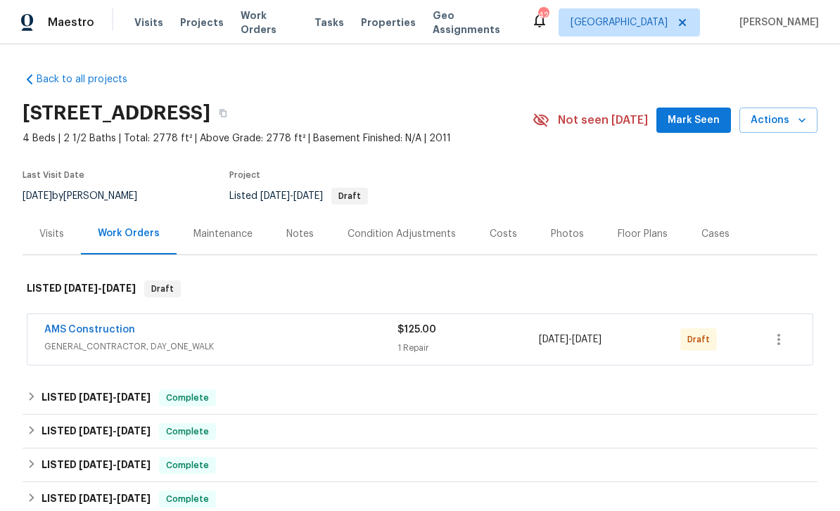
click at [490, 327] on div "$125.00" at bounding box center [468, 330] width 141 height 14
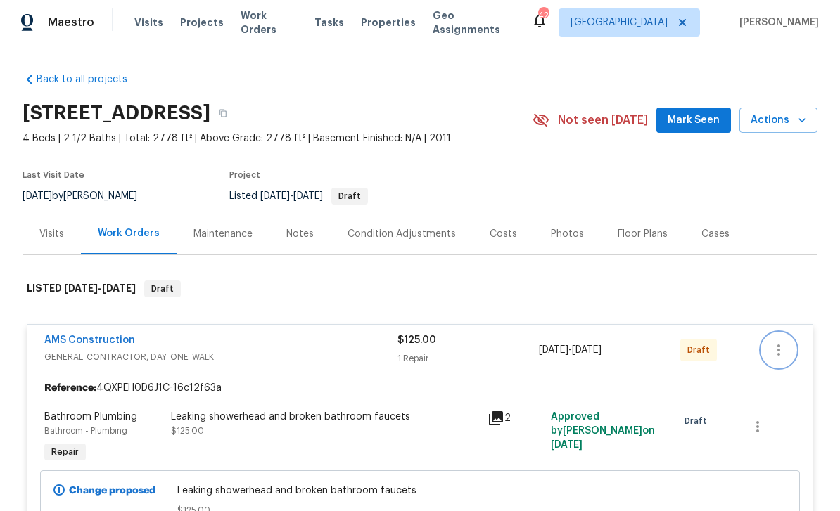
click at [777, 351] on icon "button" at bounding box center [778, 350] width 17 height 17
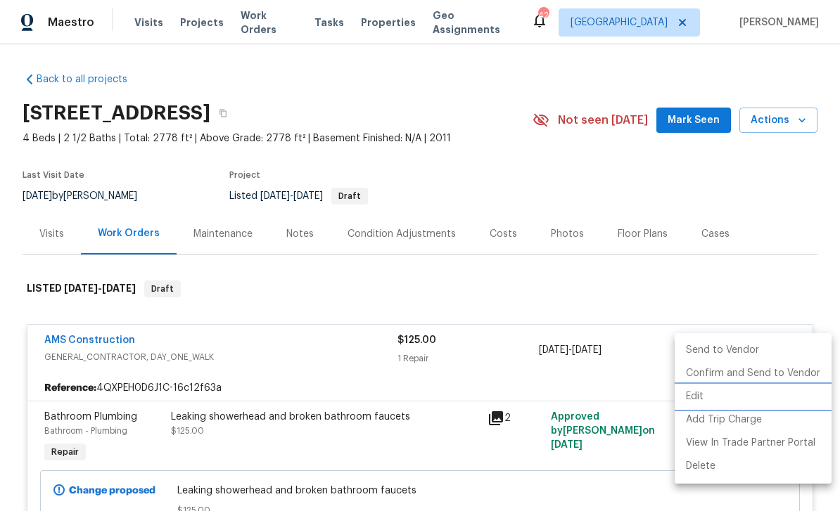
click at [754, 391] on li "Edit" at bounding box center [753, 397] width 157 height 23
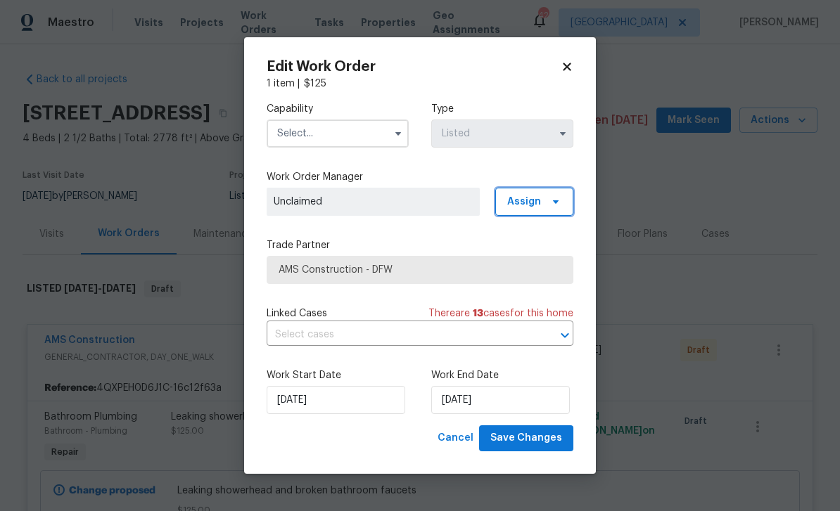
click at [558, 201] on icon at bounding box center [556, 203] width 6 height 4
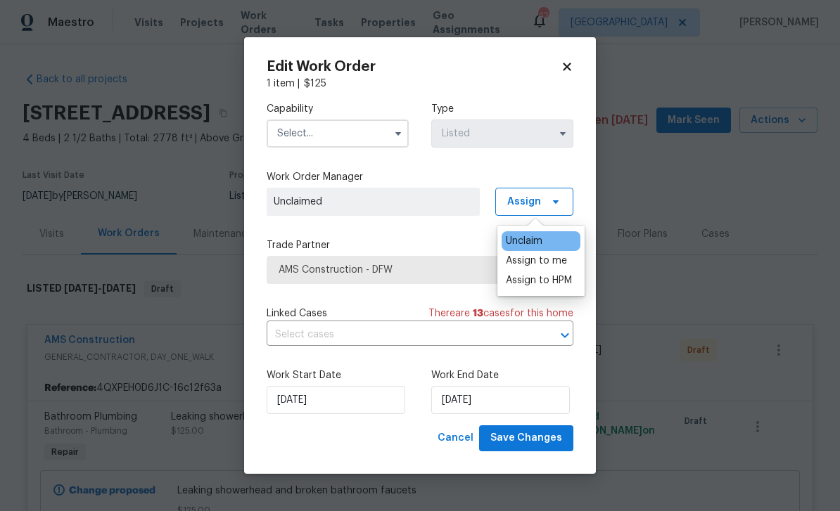
click at [564, 255] on div "Assign to me" at bounding box center [536, 261] width 61 height 14
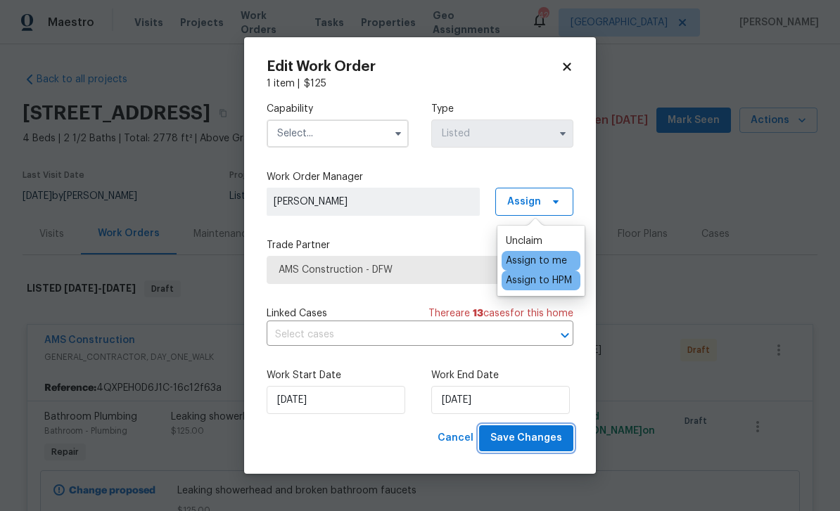
click at [554, 440] on span "Save Changes" at bounding box center [526, 439] width 72 height 18
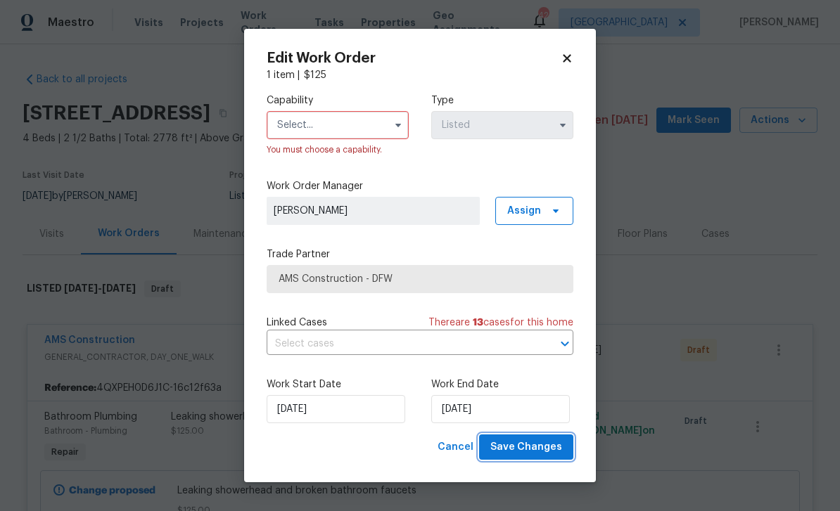
click at [552, 456] on span "Save Changes" at bounding box center [526, 448] width 72 height 18
click at [386, 120] on input "text" at bounding box center [338, 125] width 142 height 28
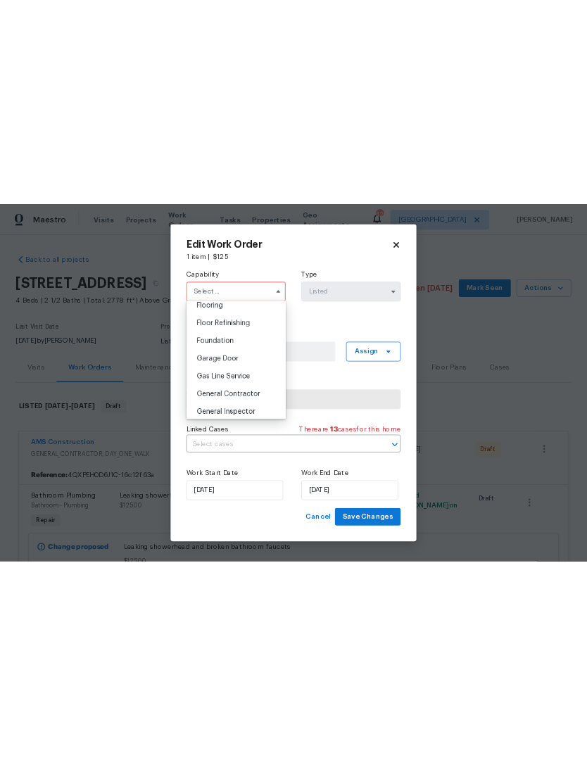
scroll to position [556, 0]
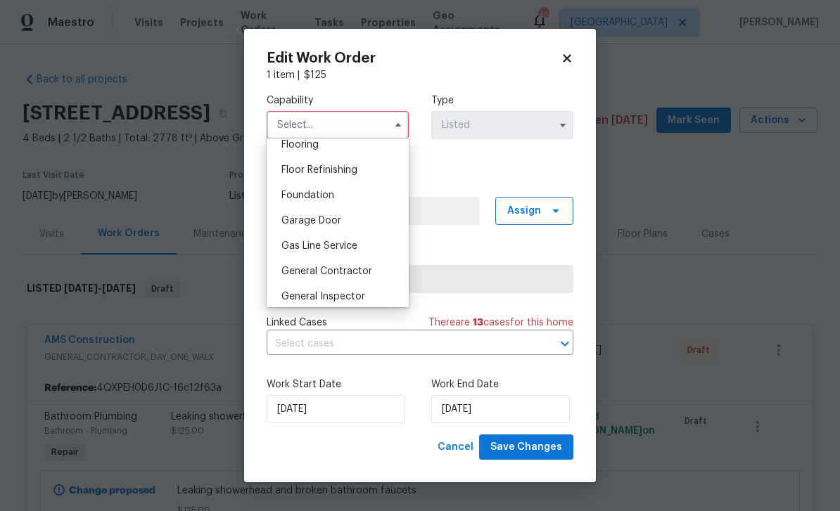
click at [376, 264] on div "General Contractor" at bounding box center [337, 271] width 135 height 25
type input "General Contractor"
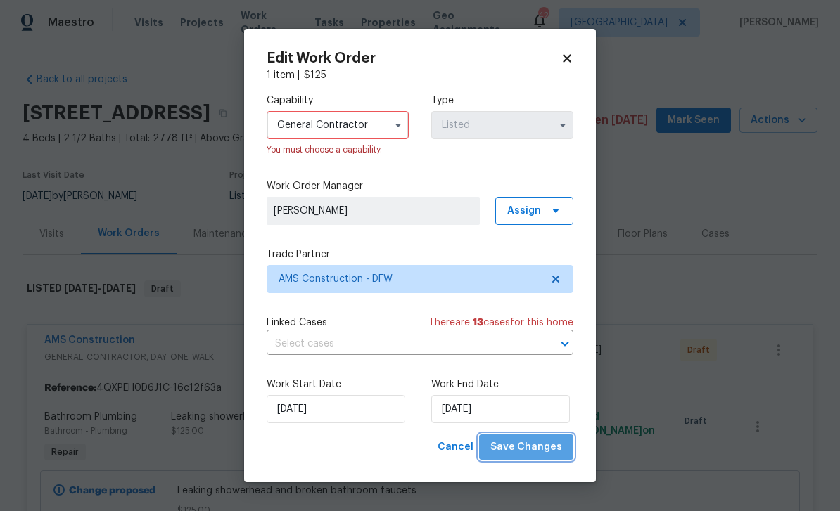
click at [564, 454] on button "Save Changes" at bounding box center [526, 448] width 94 height 26
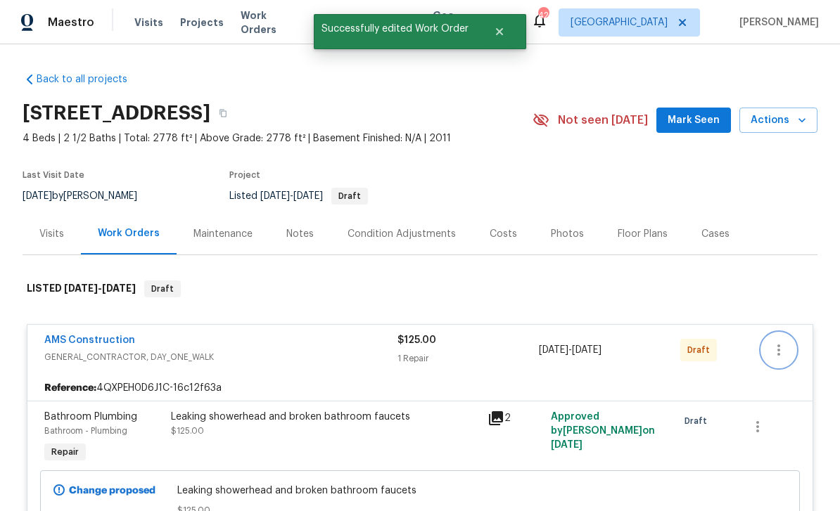
click at [783, 353] on icon "button" at bounding box center [778, 350] width 17 height 17
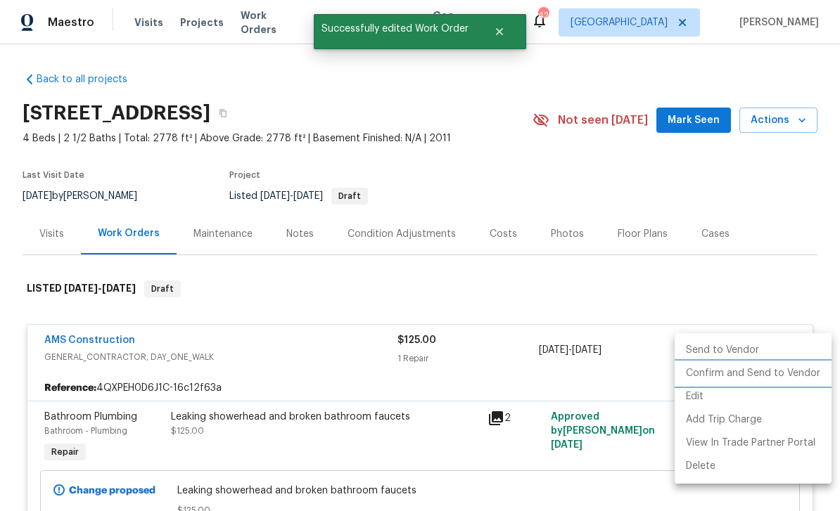
click at [801, 379] on li "Confirm and Send to Vendor" at bounding box center [753, 373] width 157 height 23
